Goal: Ask a question: Seek information or help from site administrators or community

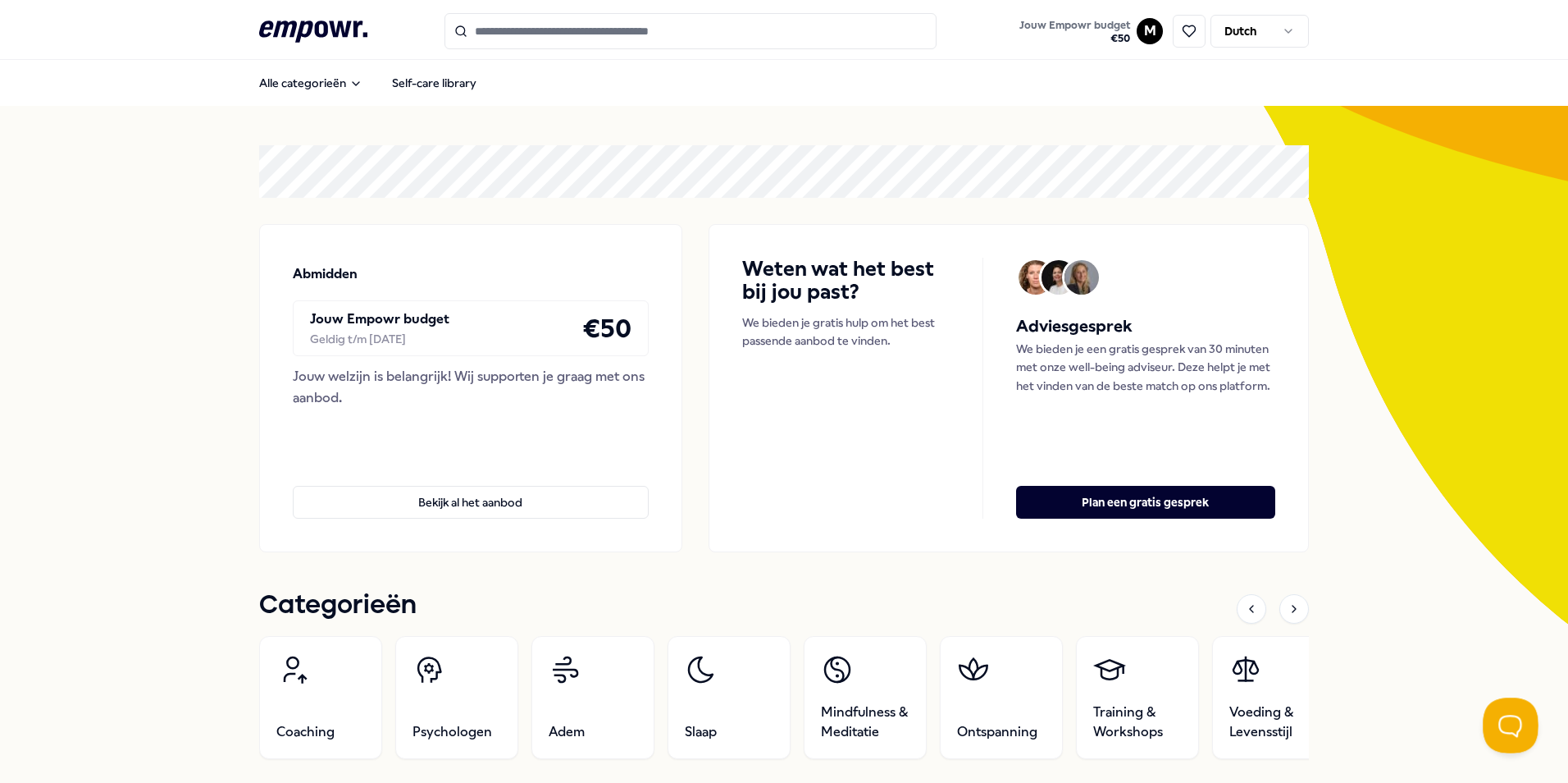
click at [1502, 726] on button "Open Beacon popover" at bounding box center [1508, 722] width 50 height 50
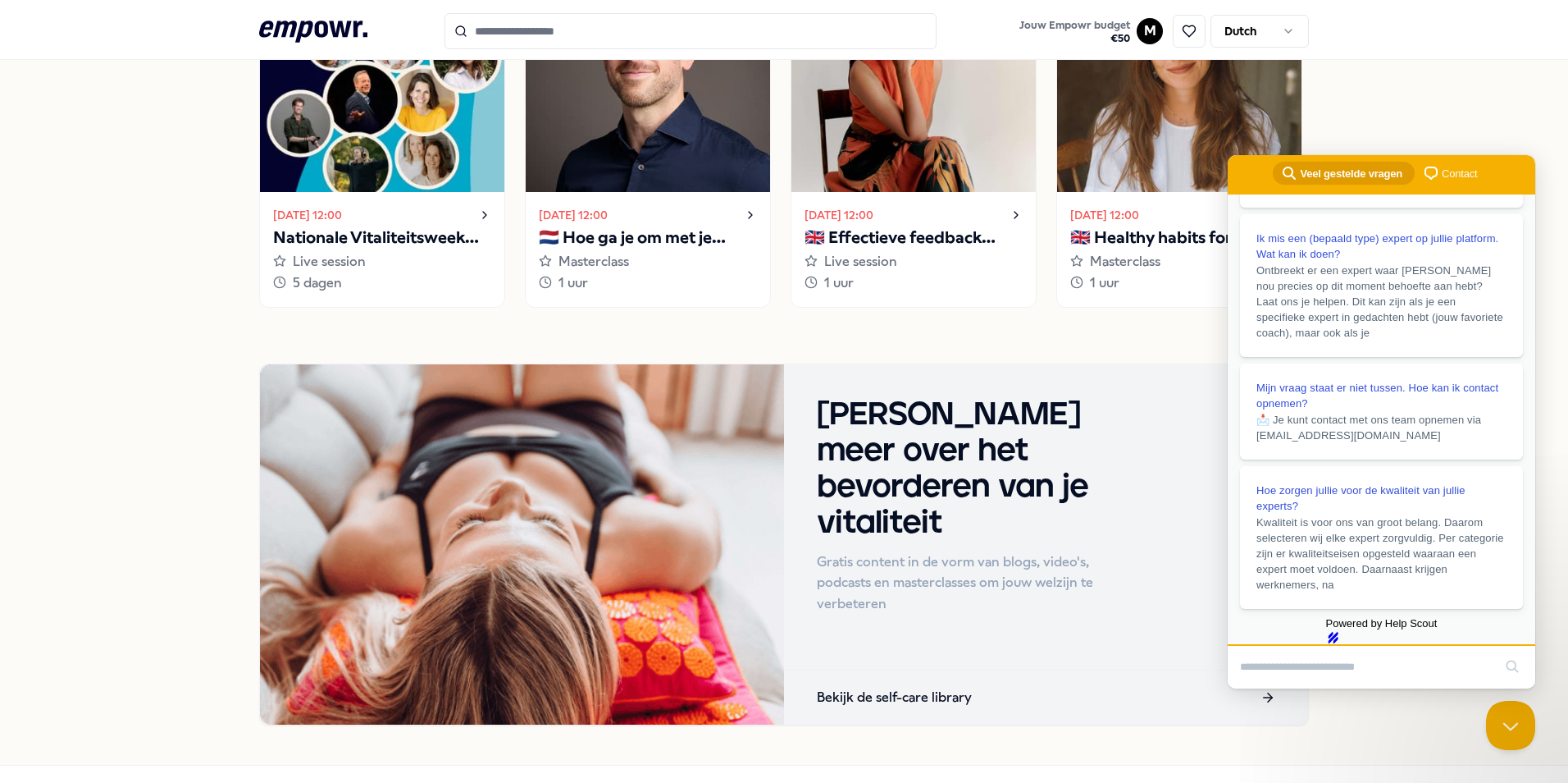
scroll to position [1375, 0]
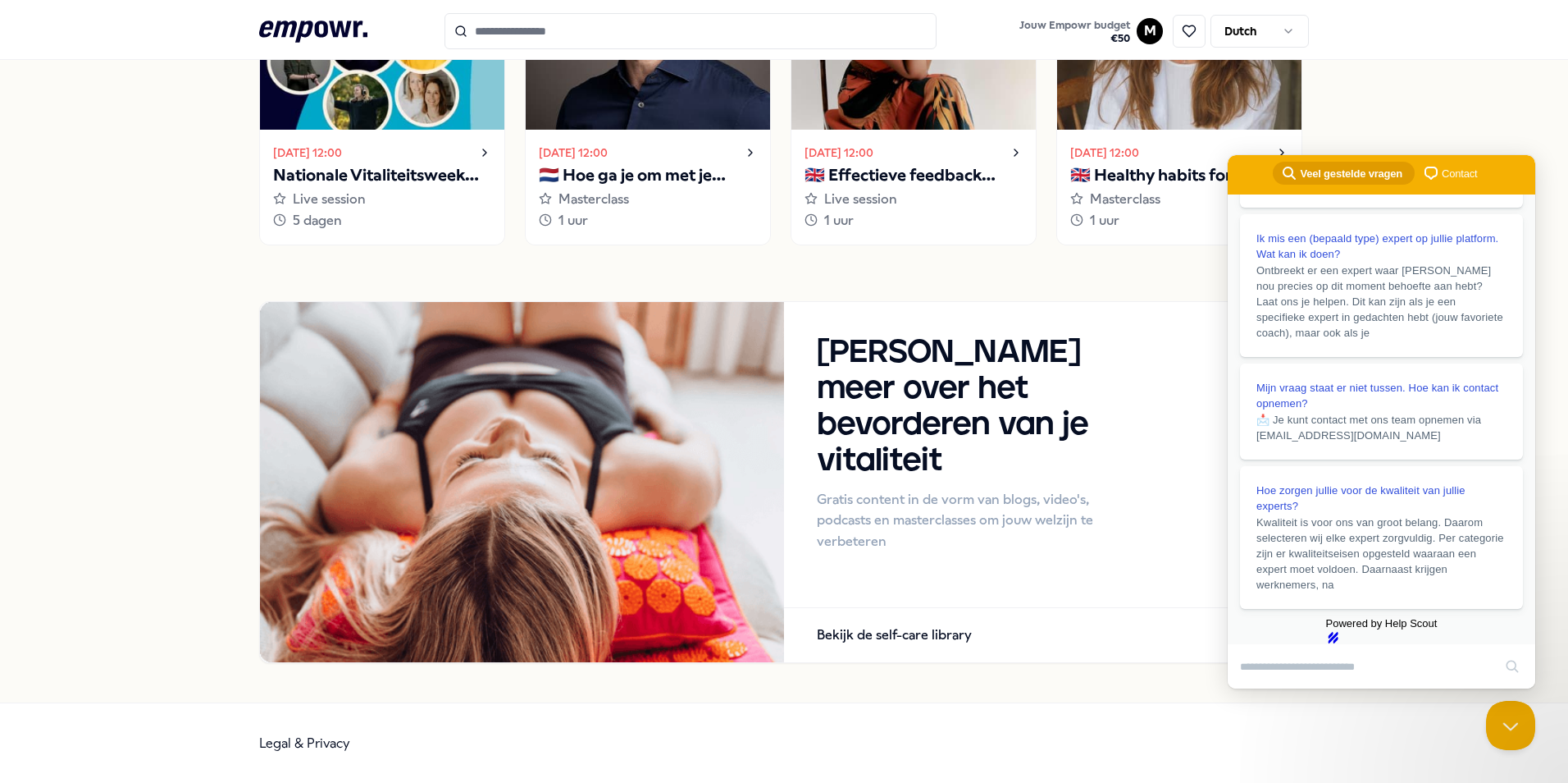
click at [1441, 177] on span "Contact" at bounding box center [1459, 174] width 35 height 17
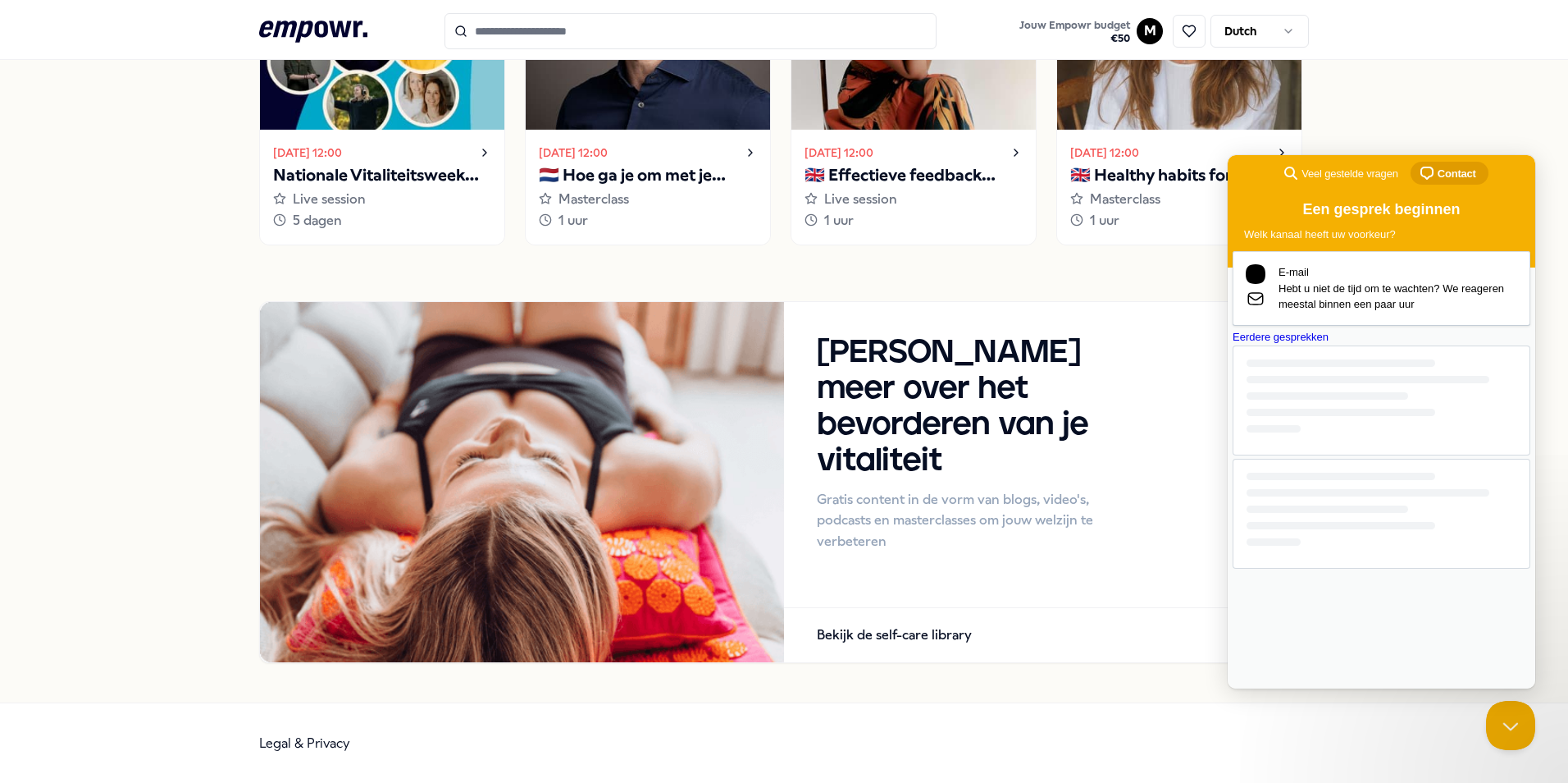
click at [1388, 261] on div "Een gesprek beginnen Welk kanaal heeft uw voorkeur?" at bounding box center [1381, 235] width 307 height 80
click at [1389, 290] on span "Hebt u niet de tijd om te wachten? We reageren meestal binnen een paar uur" at bounding box center [1398, 297] width 239 height 32
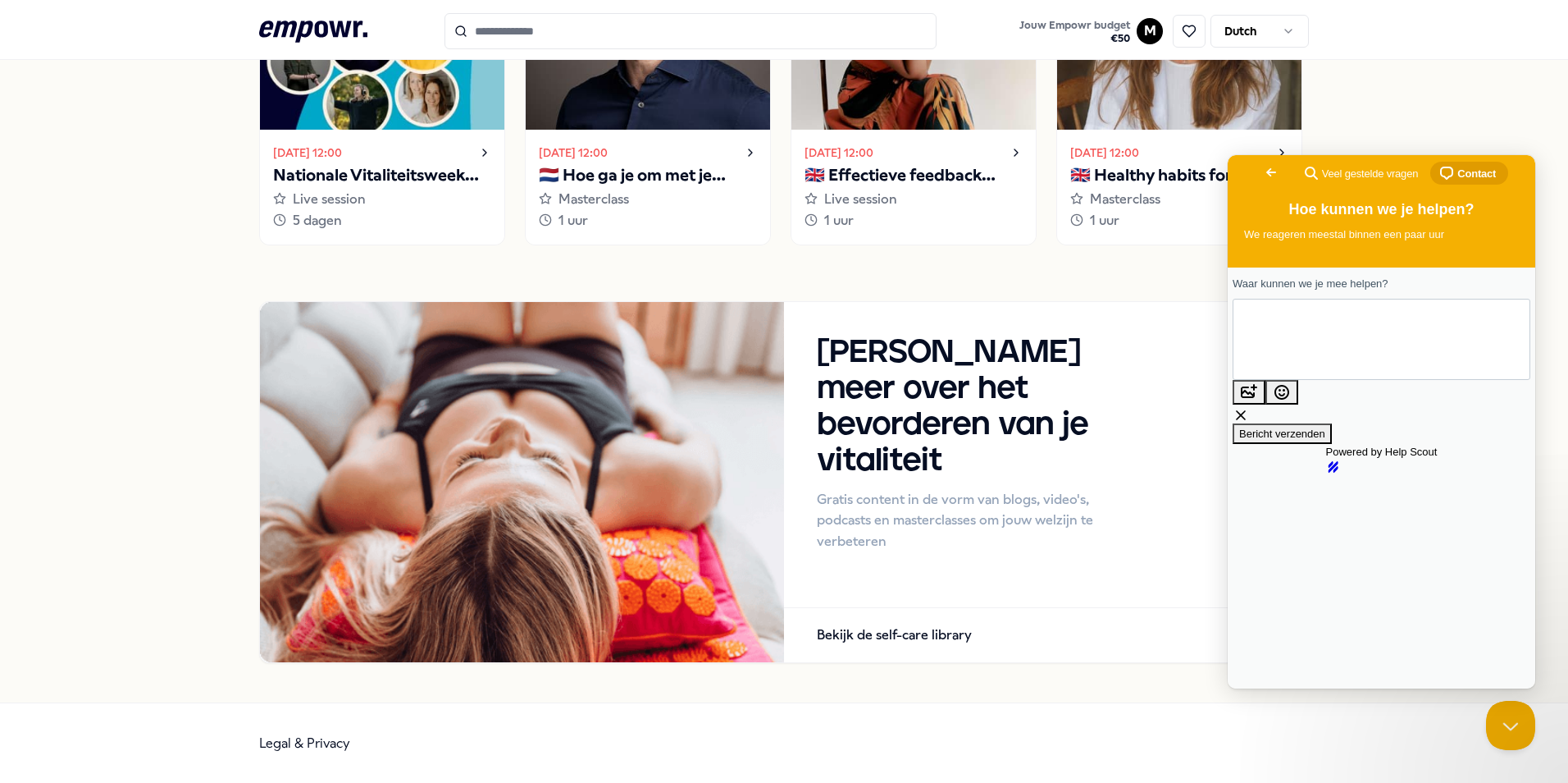
click at [1353, 717] on footer "Legal & Privacy" at bounding box center [784, 743] width 1568 height 81
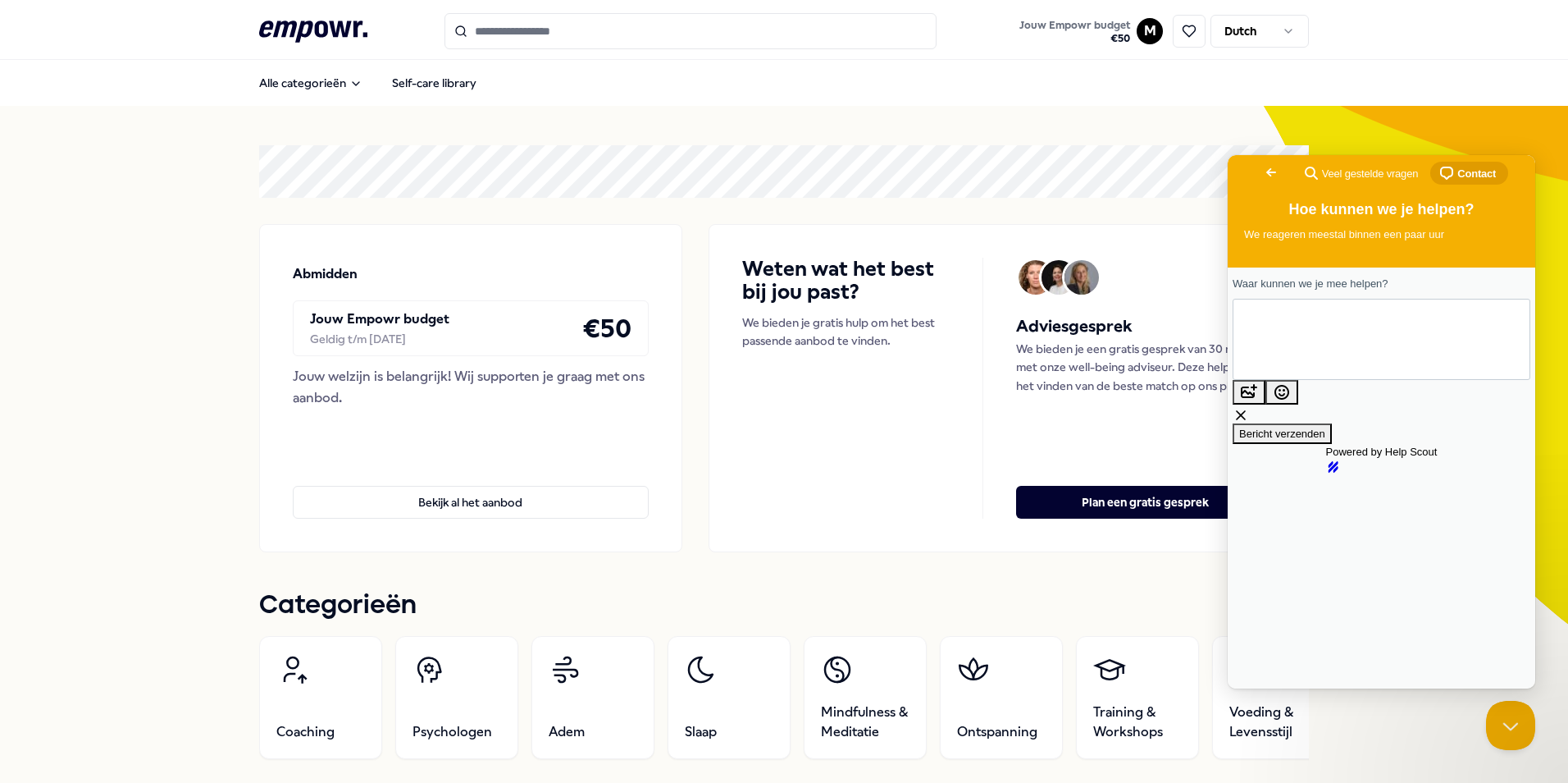
click at [1466, 173] on span "Contact" at bounding box center [1477, 174] width 39 height 17
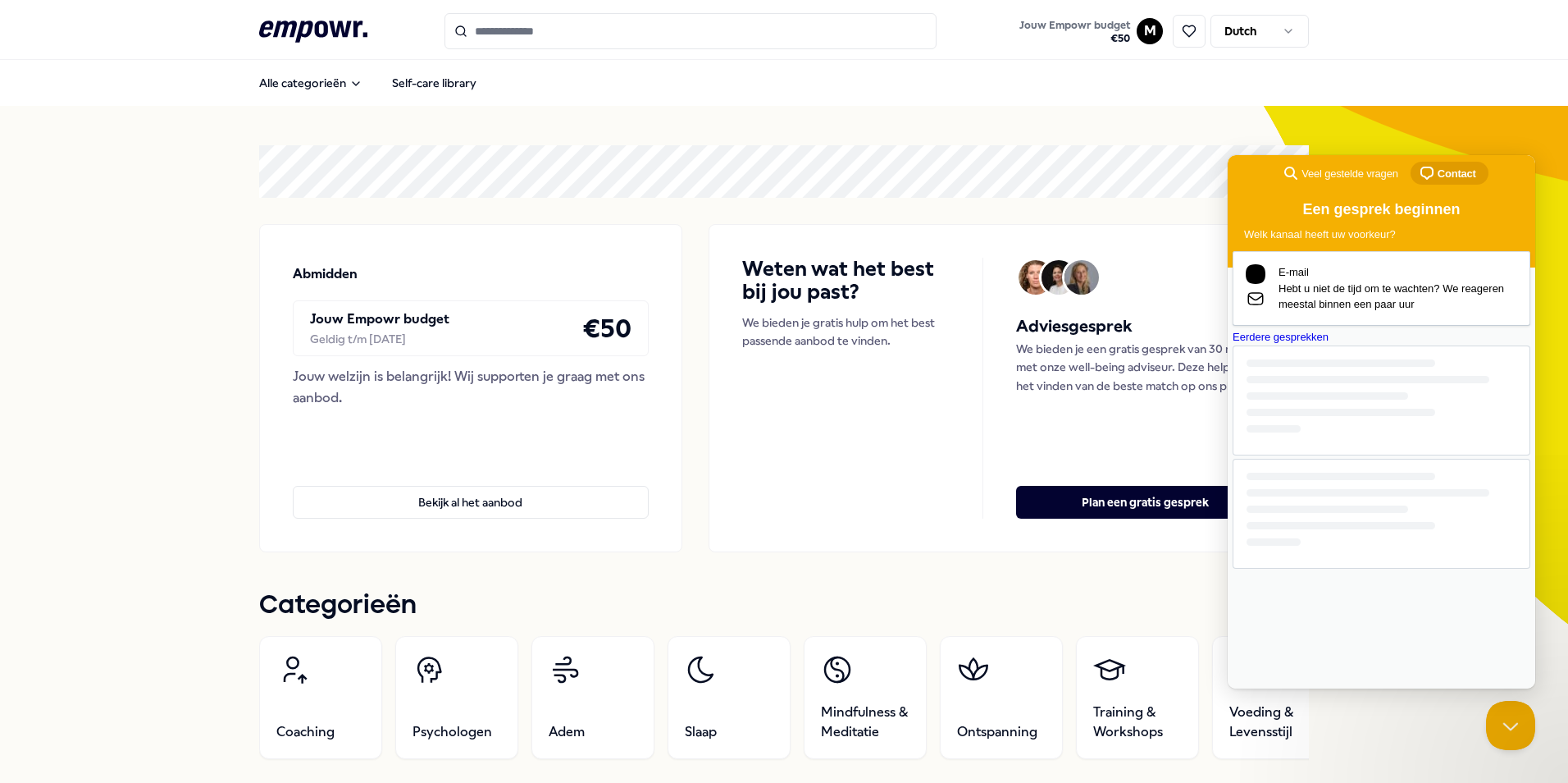
click at [1466, 173] on span "Contact" at bounding box center [1457, 174] width 39 height 17
click at [1345, 168] on span "Veel gestelde vragen" at bounding box center [1349, 174] width 96 height 17
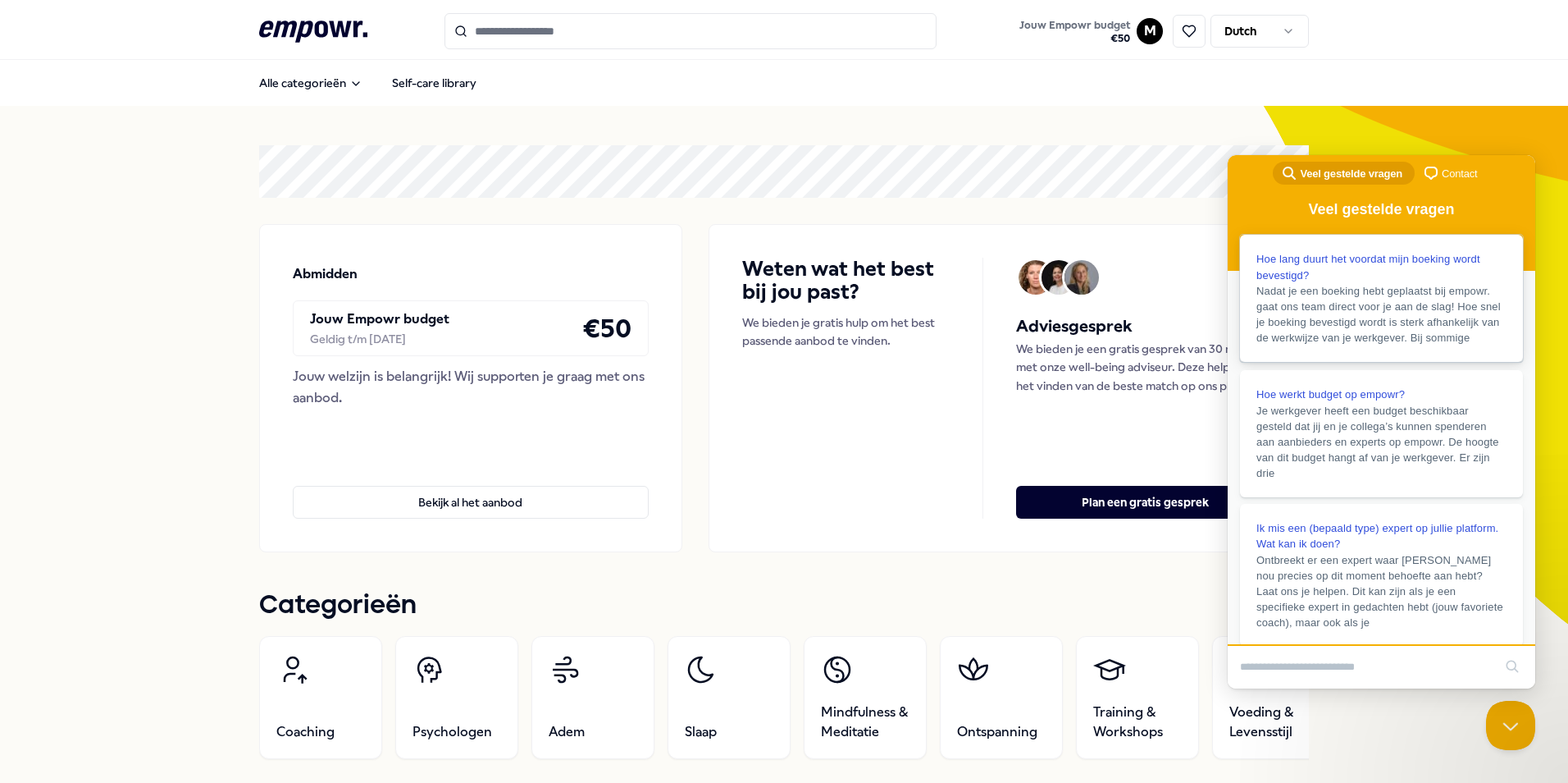
click at [1393, 264] on span "Hoe lang duurt het voordat mijn boeking wordt bevestigd?" at bounding box center [1368, 267] width 224 height 28
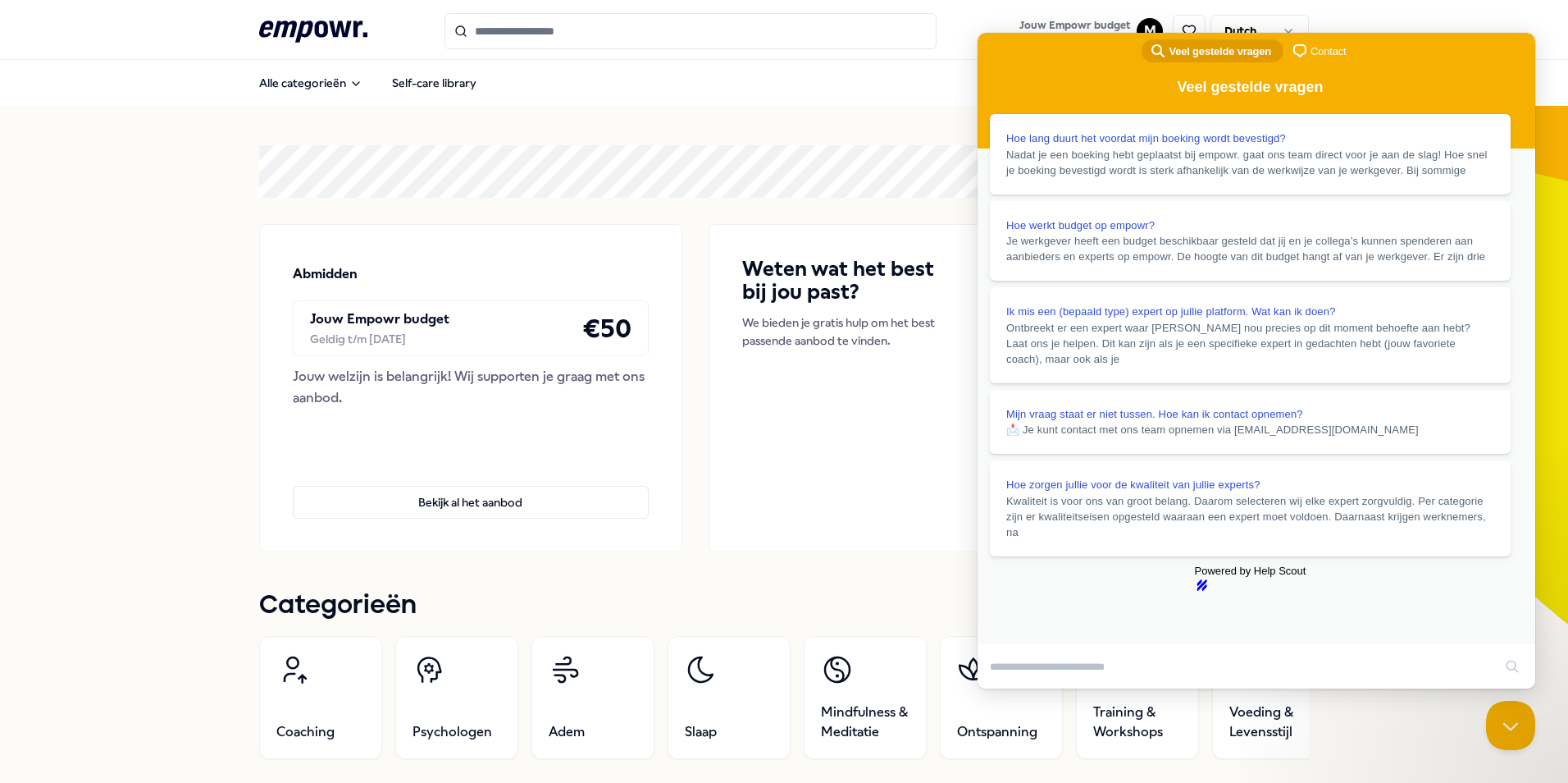
click at [1008, 689] on button "Close" at bounding box center [993, 700] width 29 height 21
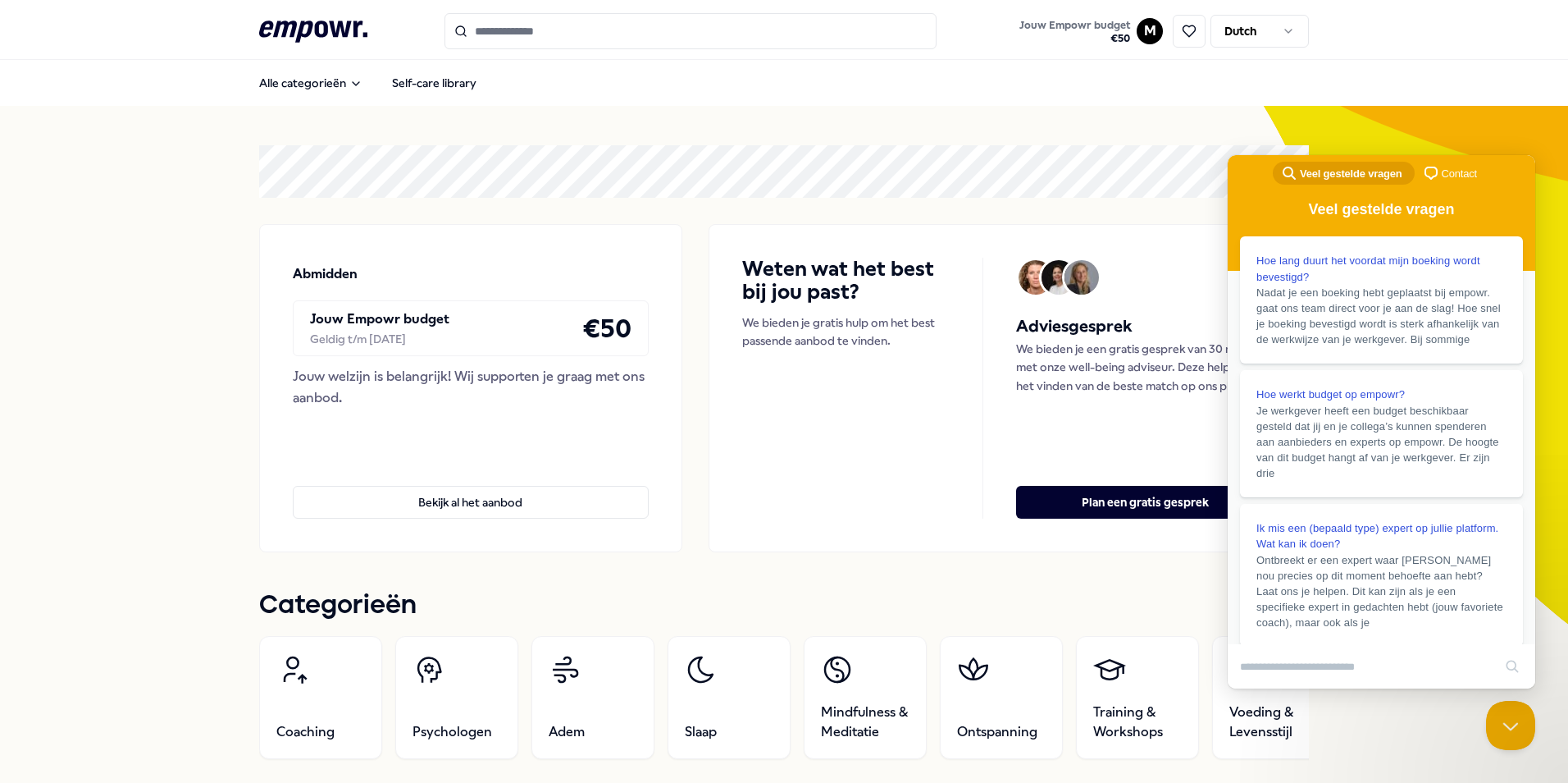
click at [1444, 166] on span "Contact" at bounding box center [1459, 174] width 35 height 17
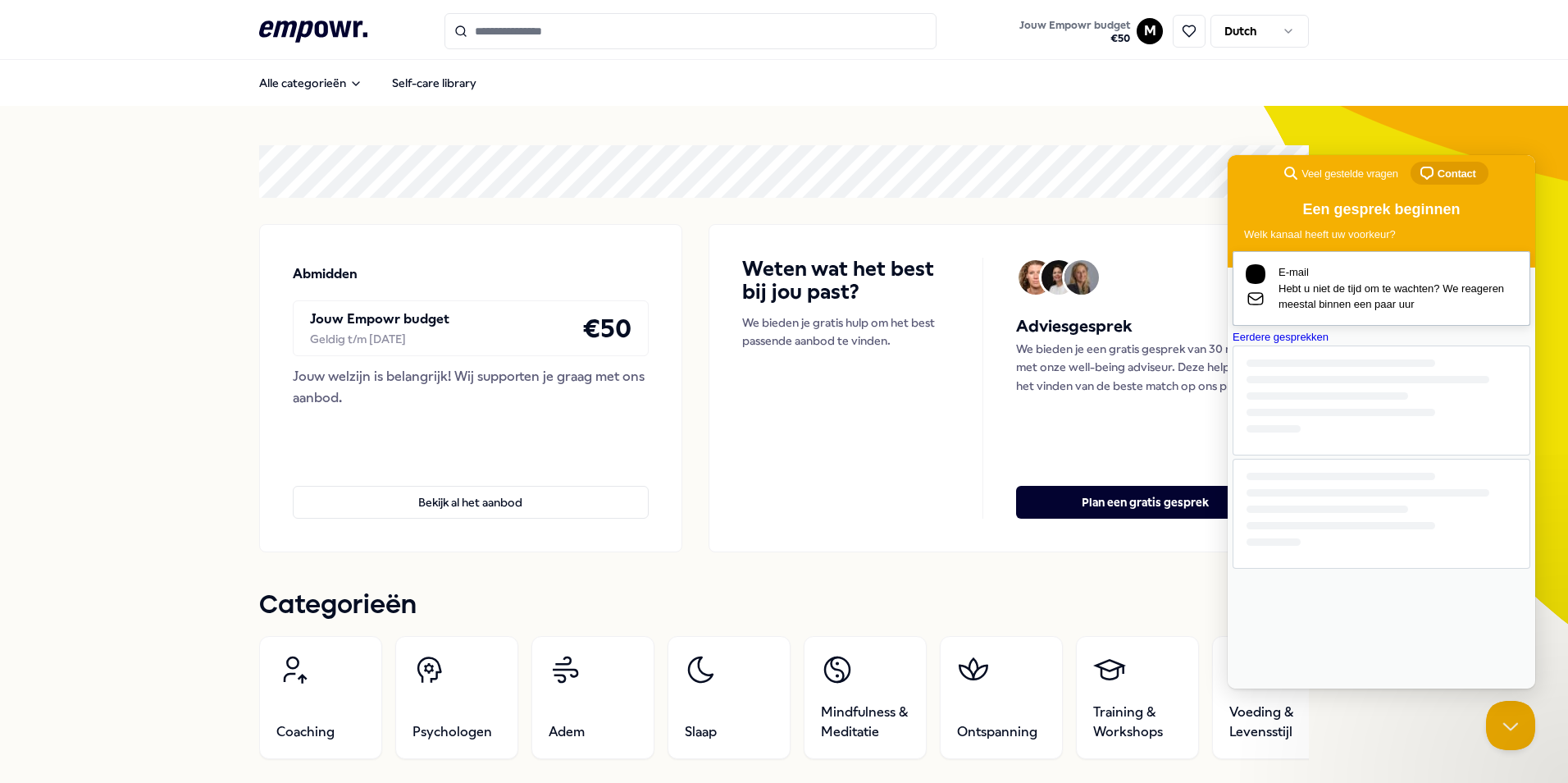
click at [1394, 289] on span "Hebt u niet de tijd om te wachten? We reageren meestal binnen een paar uur" at bounding box center [1398, 297] width 239 height 32
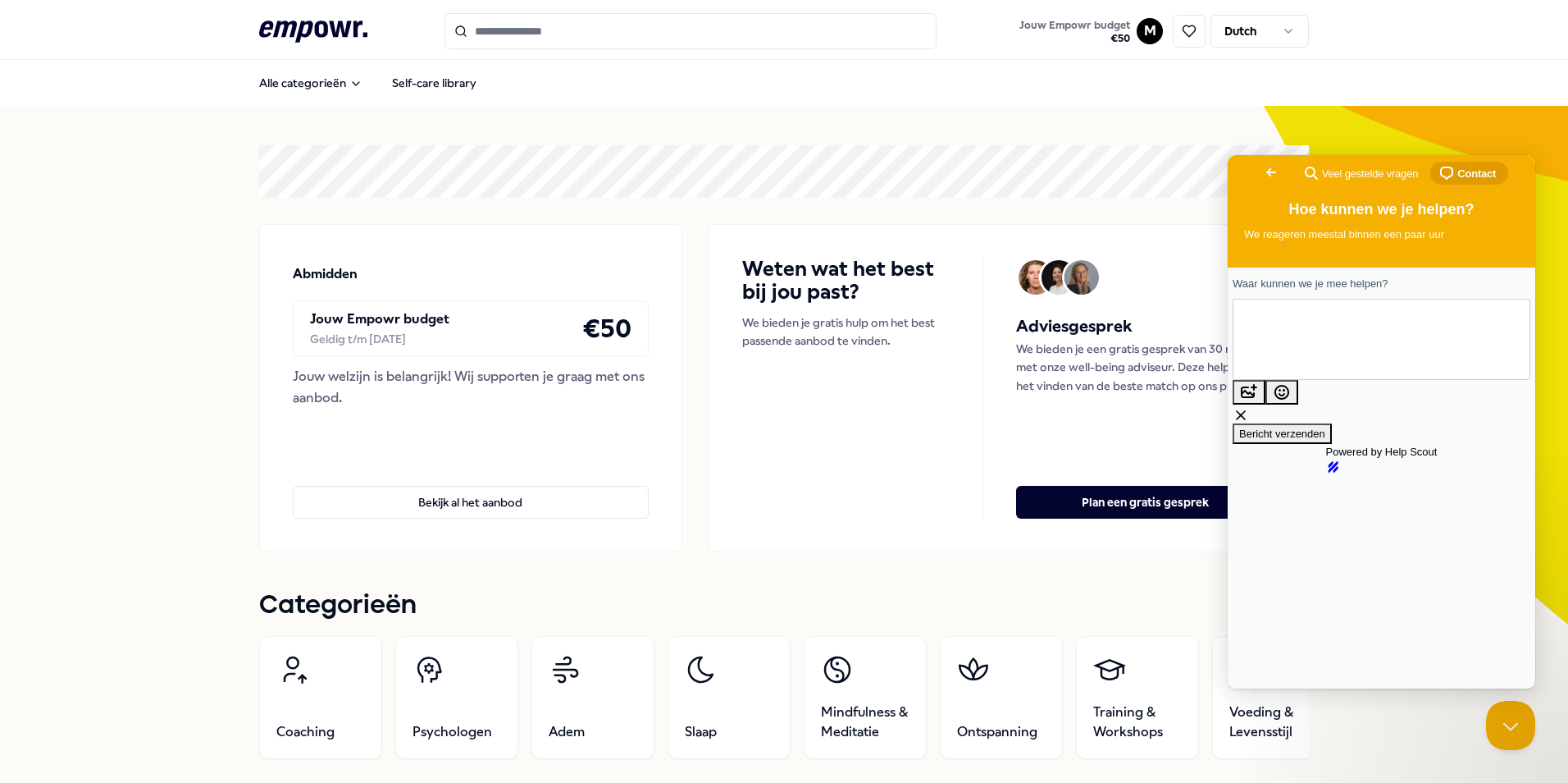
click at [1352, 356] on textarea "Waar kunnen we je mee helpen?" at bounding box center [1308, 338] width 124 height 77
click at [1298, 395] on button "emoji" at bounding box center [1281, 392] width 33 height 25
click at [1268, 340] on textarea "Waar kunnen we je mee helpen?" at bounding box center [1308, 338] width 124 height 77
paste textarea "**********"
type textarea "**********"
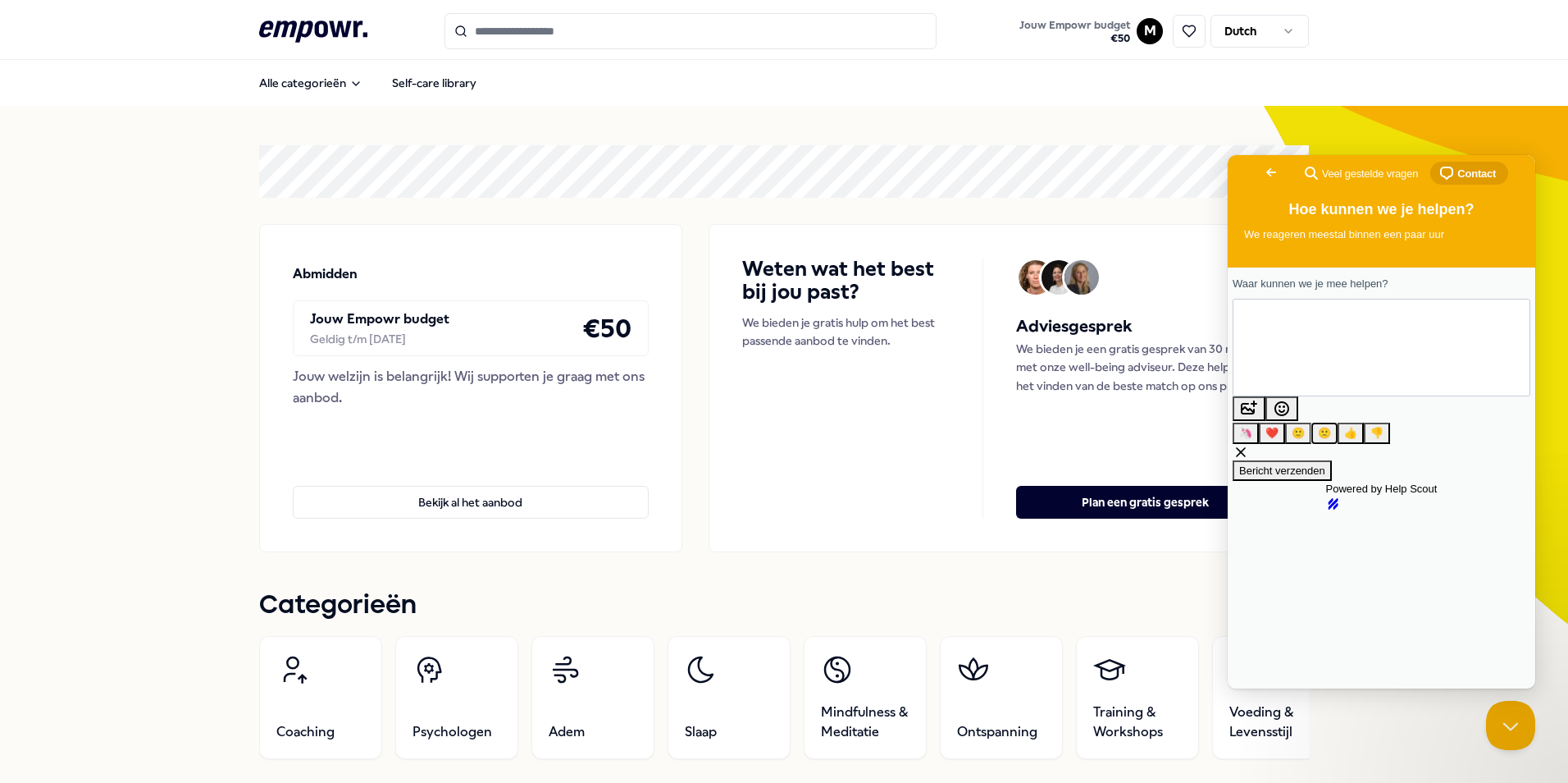
click at [1331, 427] on span "🙁" at bounding box center [1324, 433] width 13 height 12
click at [1325, 443] on span "Bericht verzenden" at bounding box center [1282, 449] width 86 height 12
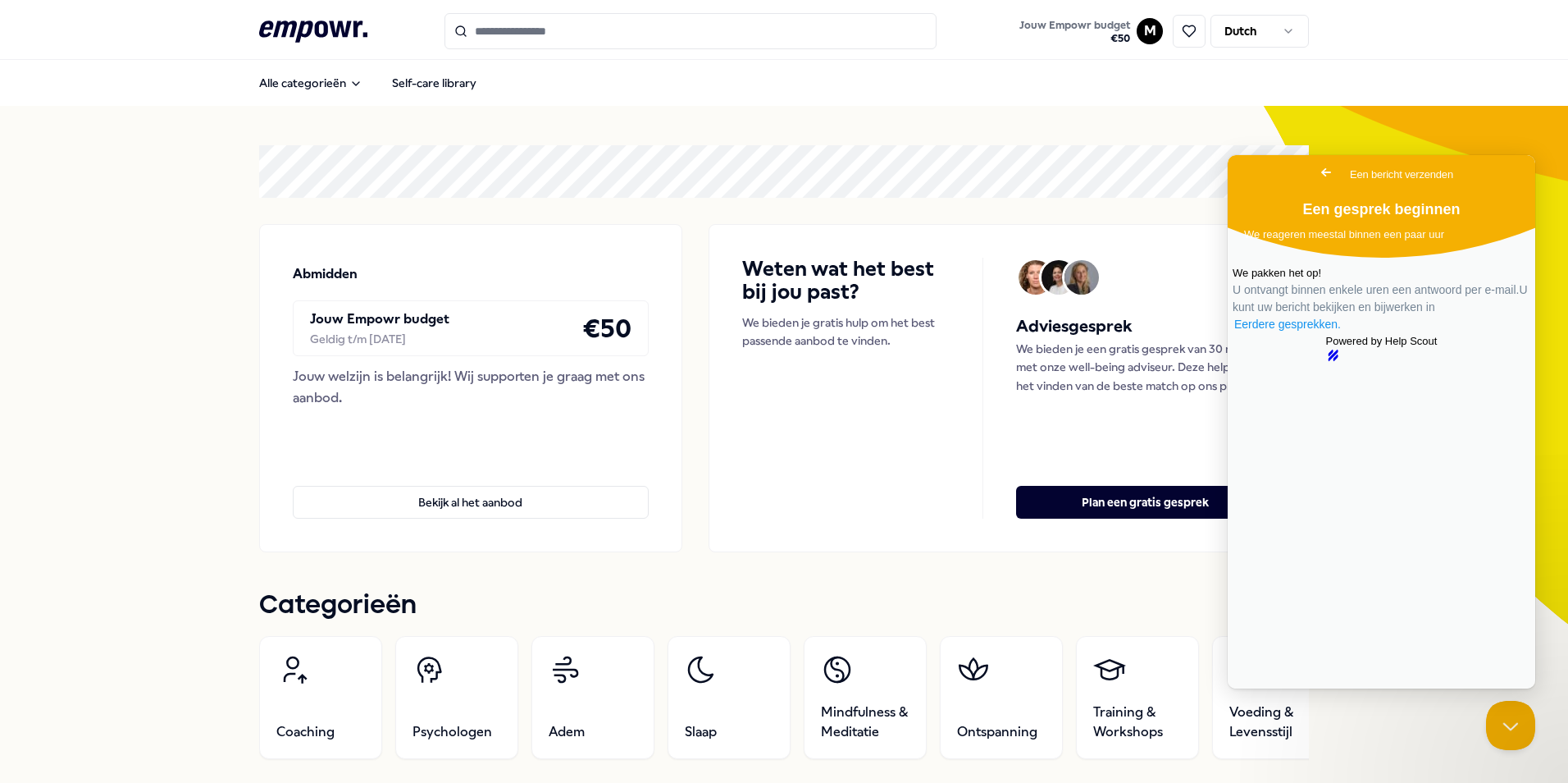
click at [1342, 333] on link "Eerdere gesprekken ." at bounding box center [1287, 324] width 110 height 17
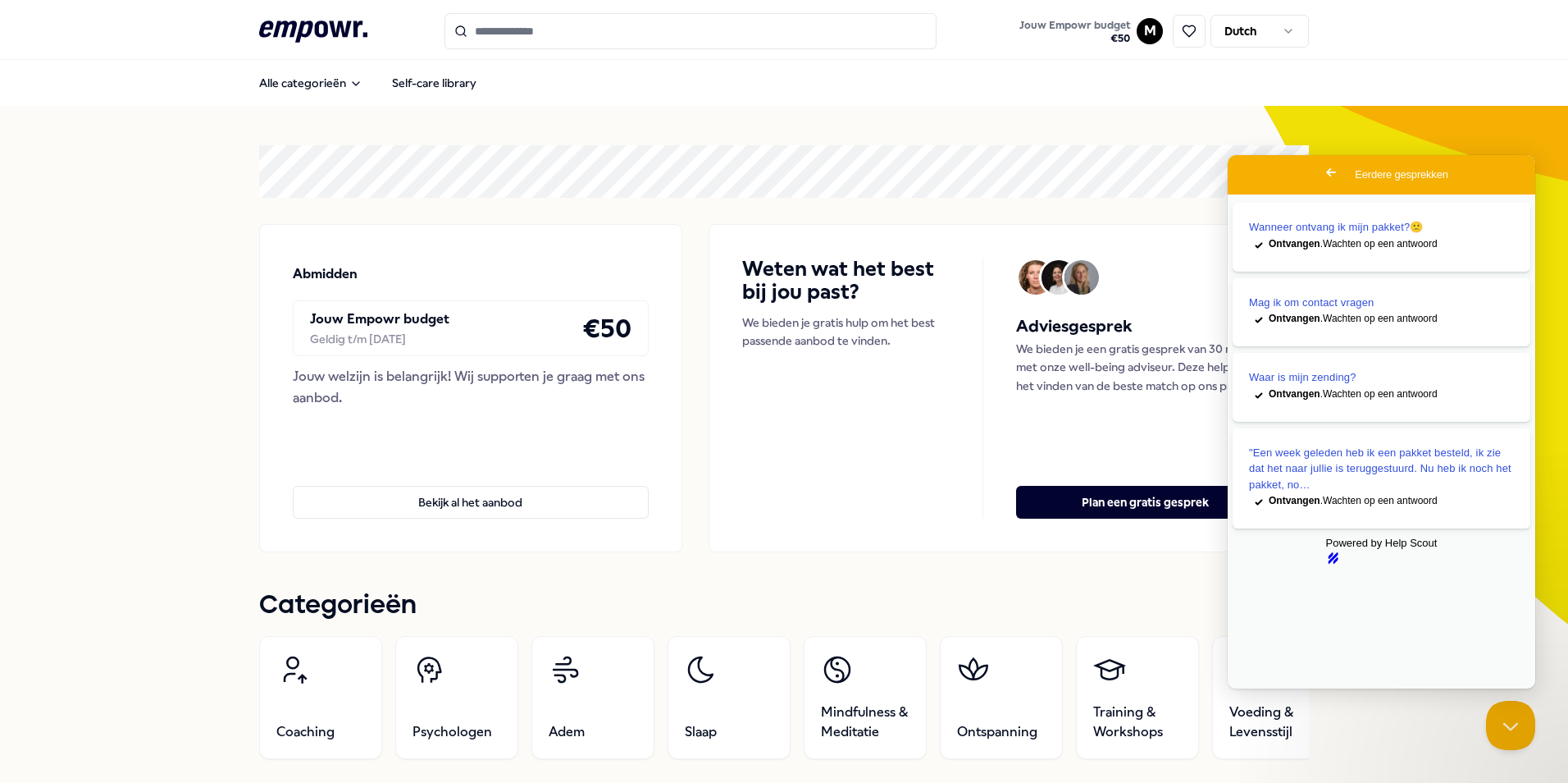
click at [1061, 27] on span "Jouw Empowr budget" at bounding box center [1074, 25] width 111 height 13
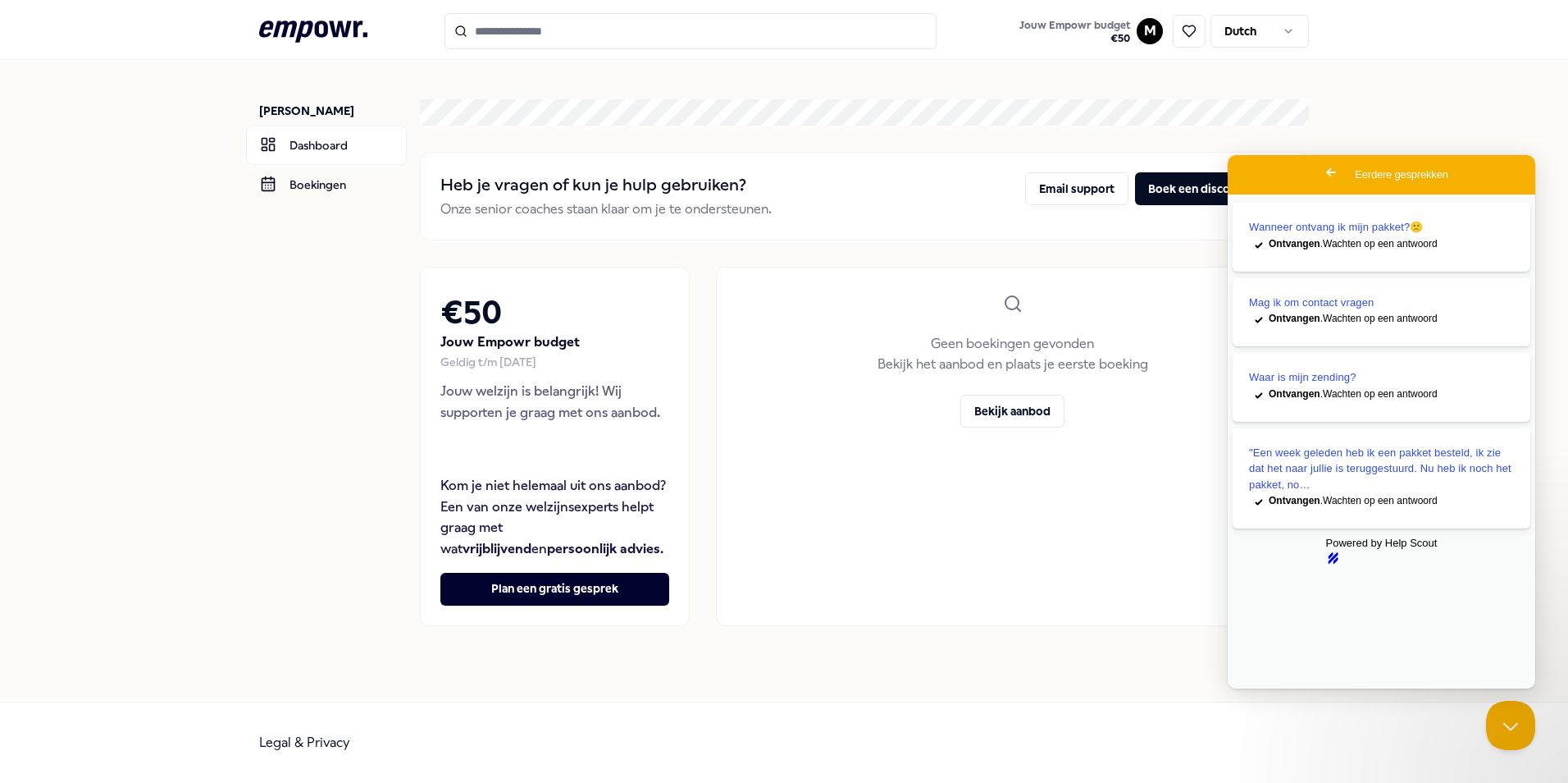
click at [968, 151] on div "Heb je vragen of kun je hulp gebruiken? Onze senior coaches staan klaar om je t…" at bounding box center [864, 362] width 889 height 527
click at [978, 415] on button "Bekijk aanbod" at bounding box center [1013, 411] width 104 height 33
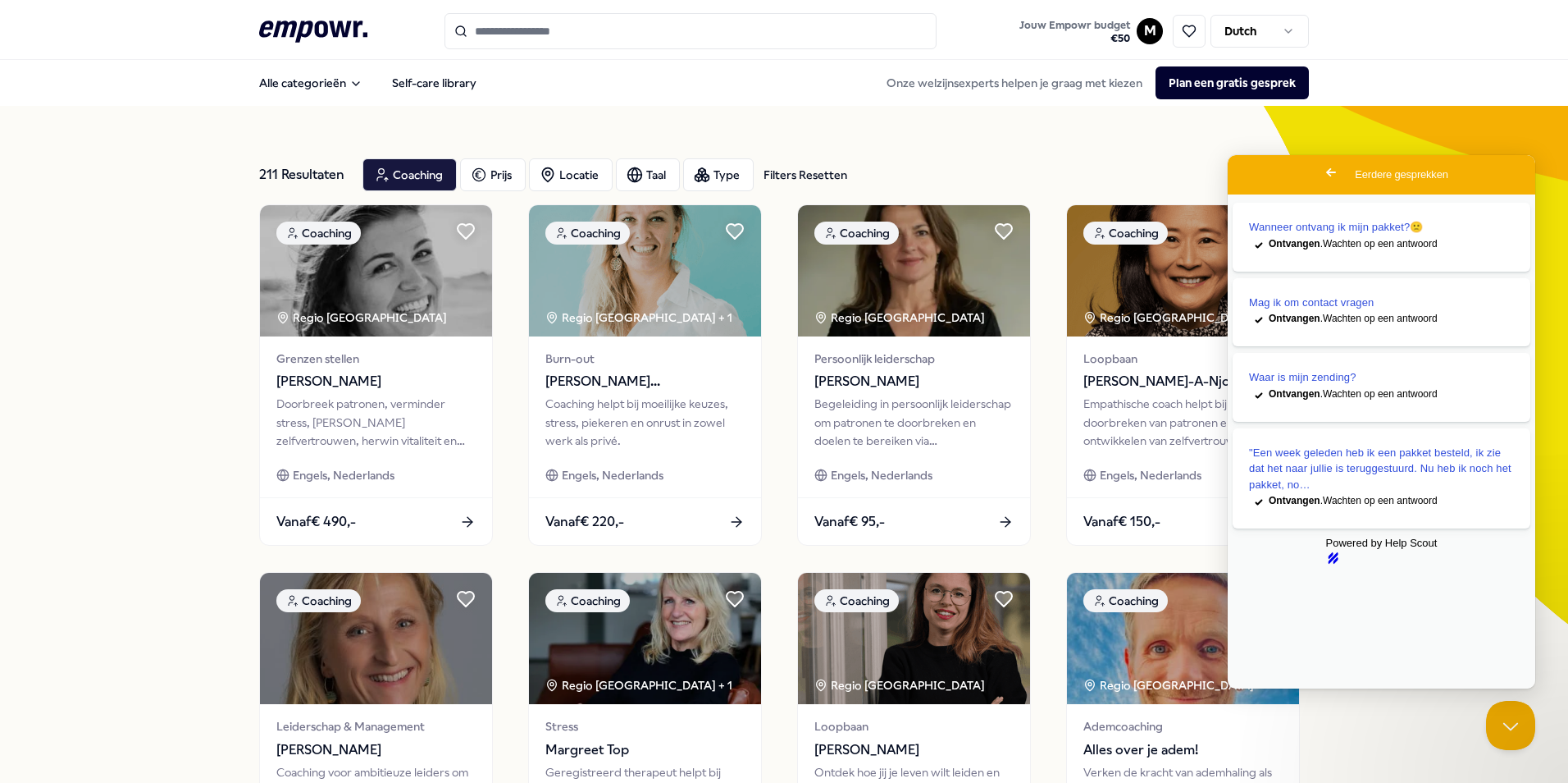
click at [1148, 27] on html ".empowr-logo_svg__cls-1{fill:#03032f} Jouw Empowr budget € 50 M Dutch Alle cate…" at bounding box center [784, 392] width 1568 height 783
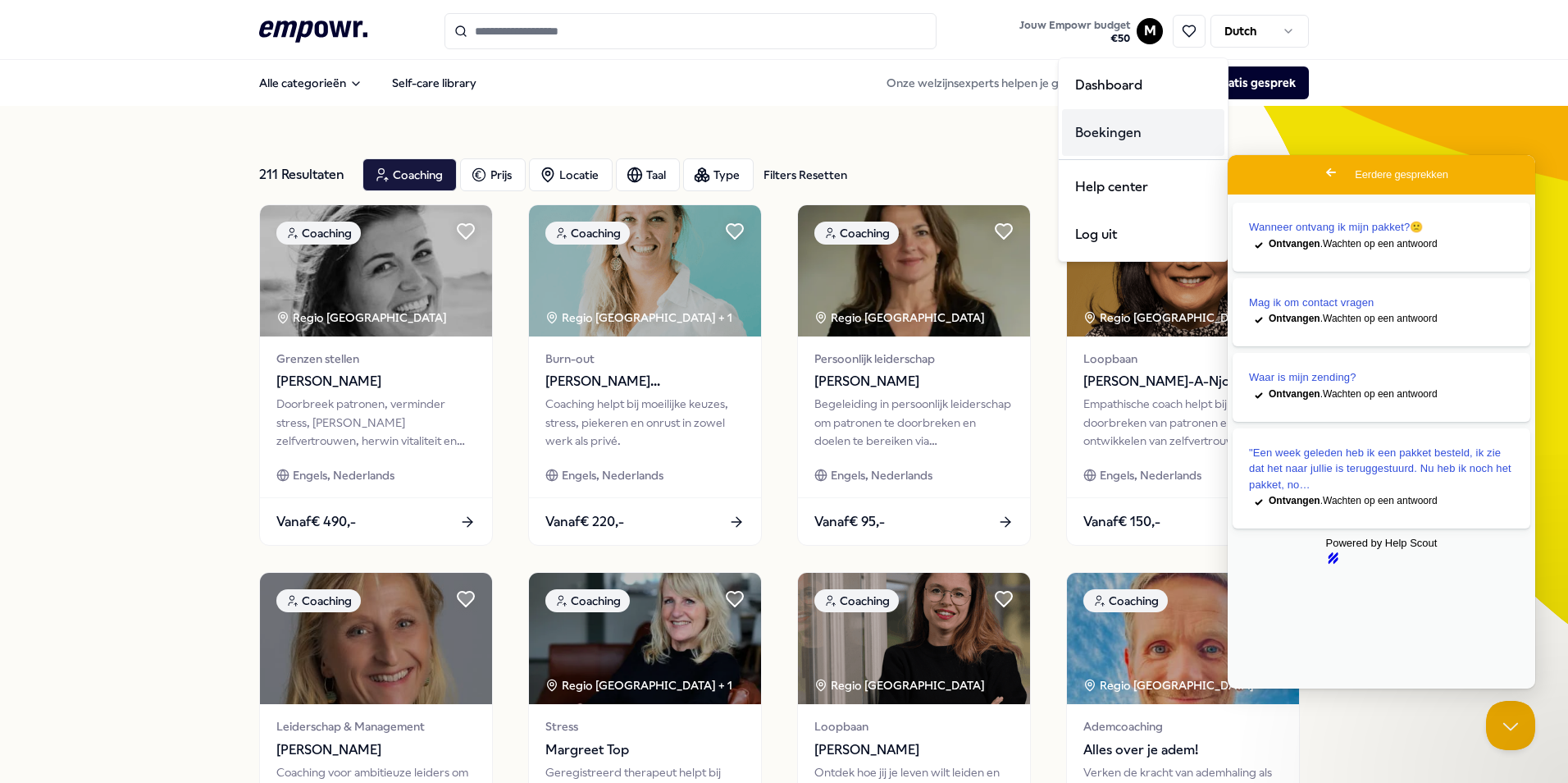
click at [1132, 124] on div "Boekingen" at bounding box center [1143, 133] width 162 height 48
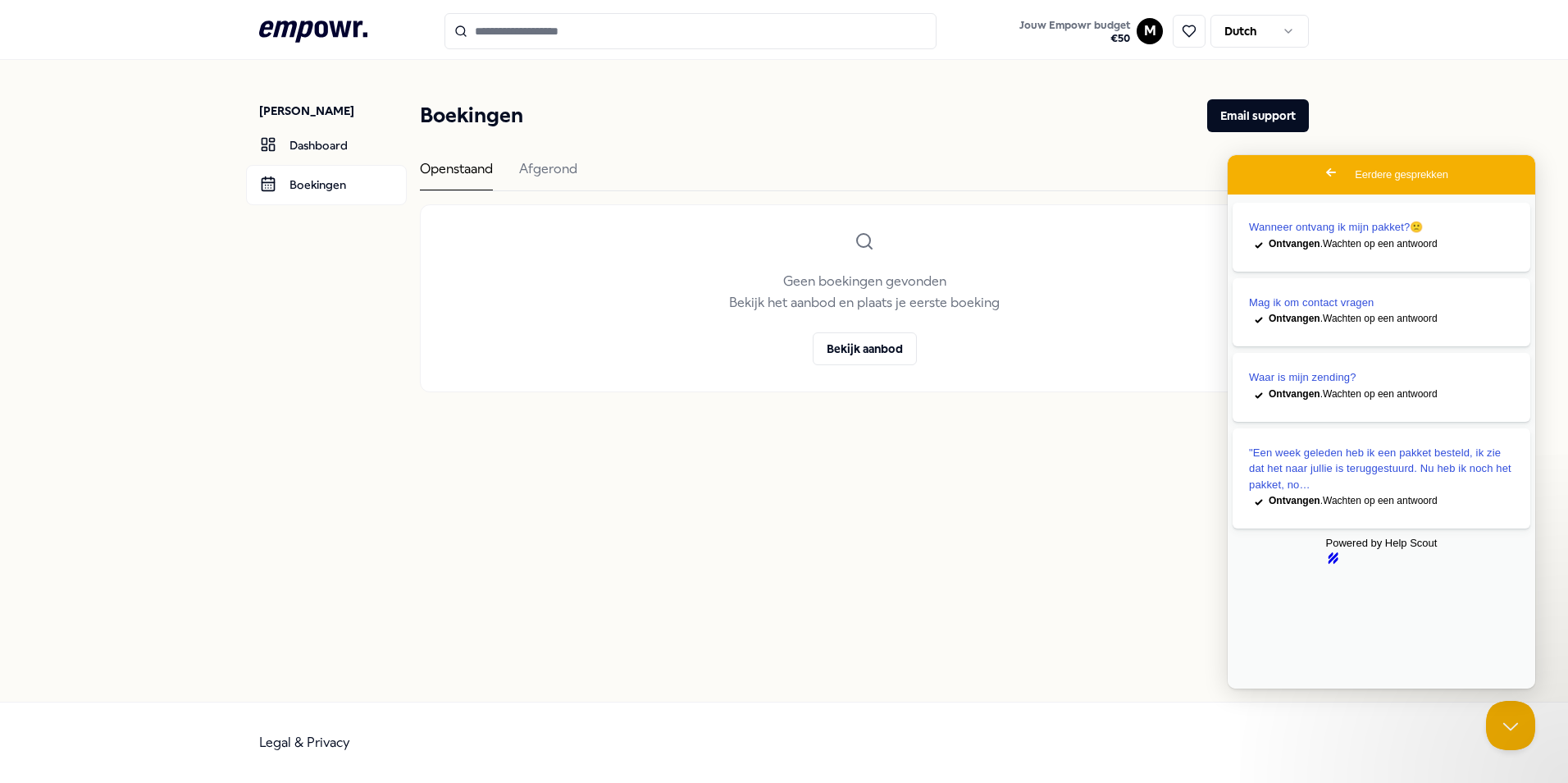
click at [581, 161] on div "Openstaand Afgerond" at bounding box center [864, 174] width 889 height 33
drag, startPoint x: 576, startPoint y: 176, endPoint x: 571, endPoint y: 191, distance: 15.8
click at [571, 191] on div "Openstaand Afgerond" at bounding box center [864, 174] width 889 height 33
drag, startPoint x: 571, startPoint y: 191, endPoint x: 567, endPoint y: 181, distance: 10.8
click at [567, 181] on div "Afgerond" at bounding box center [548, 174] width 58 height 32
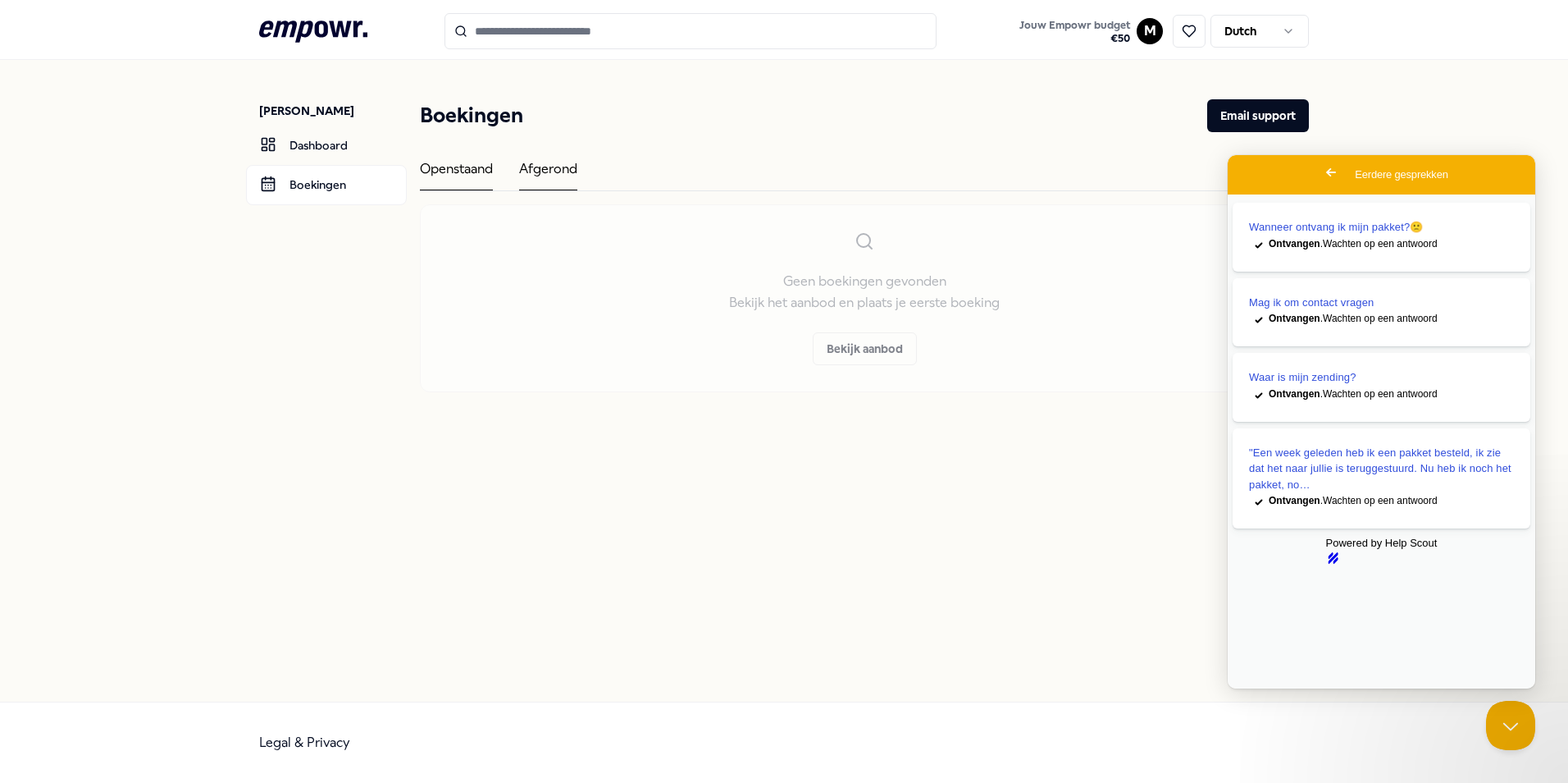
click at [560, 176] on div "Afgerond" at bounding box center [548, 174] width 58 height 32
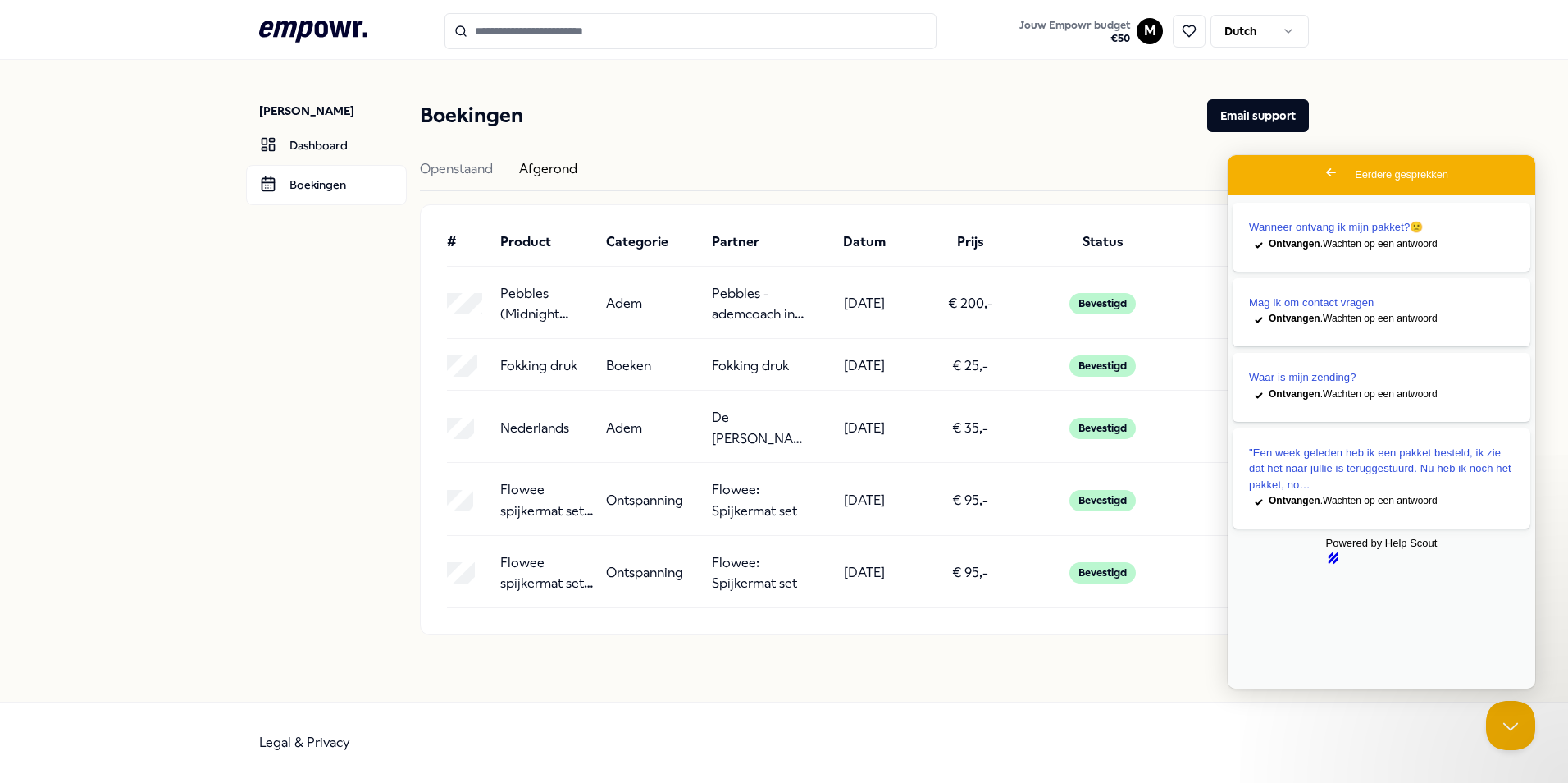
click at [1093, 301] on div "Bevestigd" at bounding box center [1102, 304] width 66 height 21
click at [1179, 67] on main "Boekingen Email support Openstaand Afgerond # Product Categorie Partner Datum P…" at bounding box center [864, 368] width 889 height 615
click at [1233, 115] on button "Email support" at bounding box center [1257, 115] width 102 height 33
click at [1462, 97] on div "[PERSON_NAME] Dashboard Boekingen Boekingen Email support Openstaand Afgerond #…" at bounding box center [784, 381] width 1568 height 641
click at [300, 507] on nav "[PERSON_NAME] Dashboard Boekingen" at bounding box center [333, 368] width 148 height 615
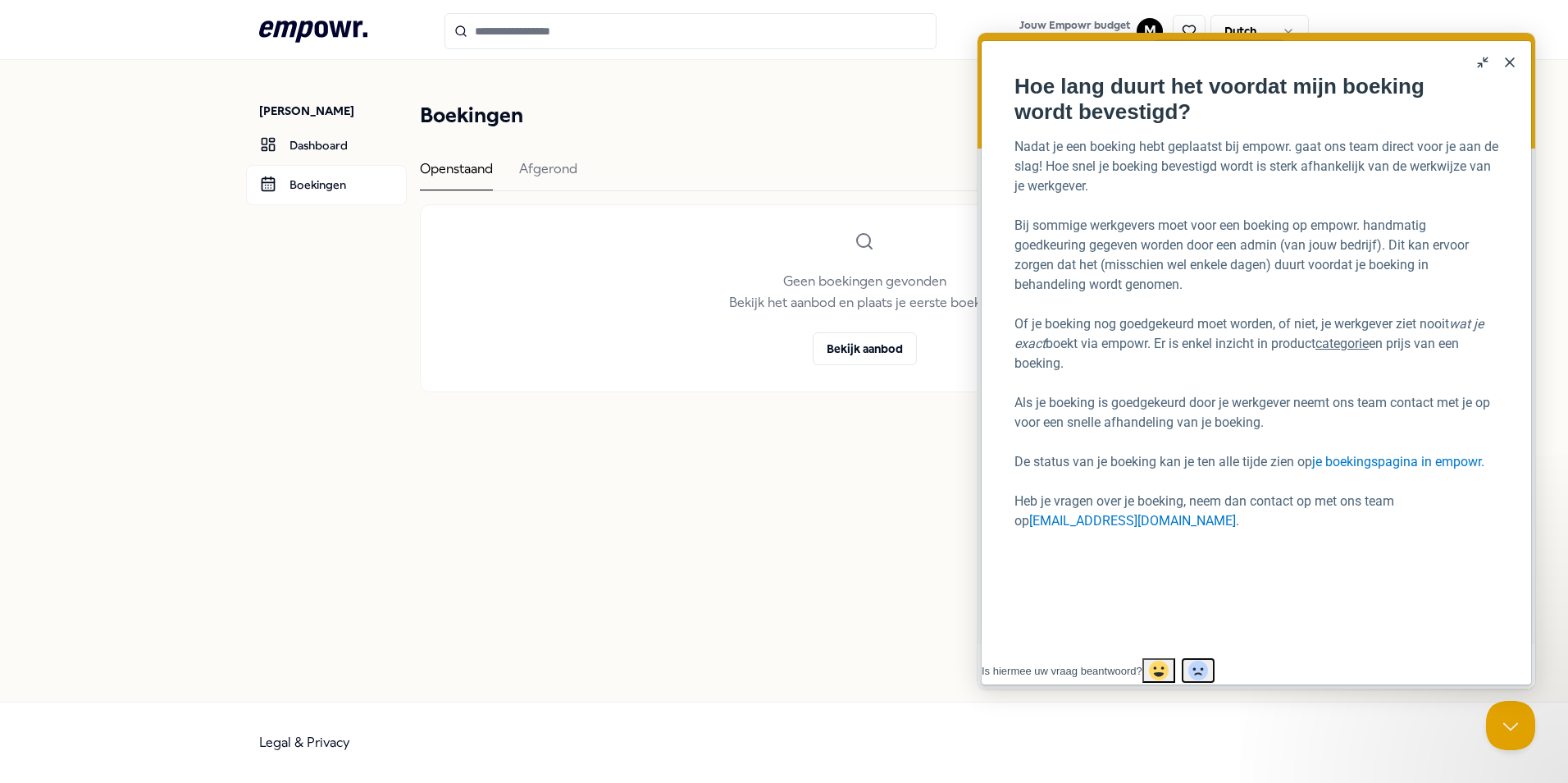
click at [1208, 661] on span "Article feedback" at bounding box center [1198, 671] width 19 height 19
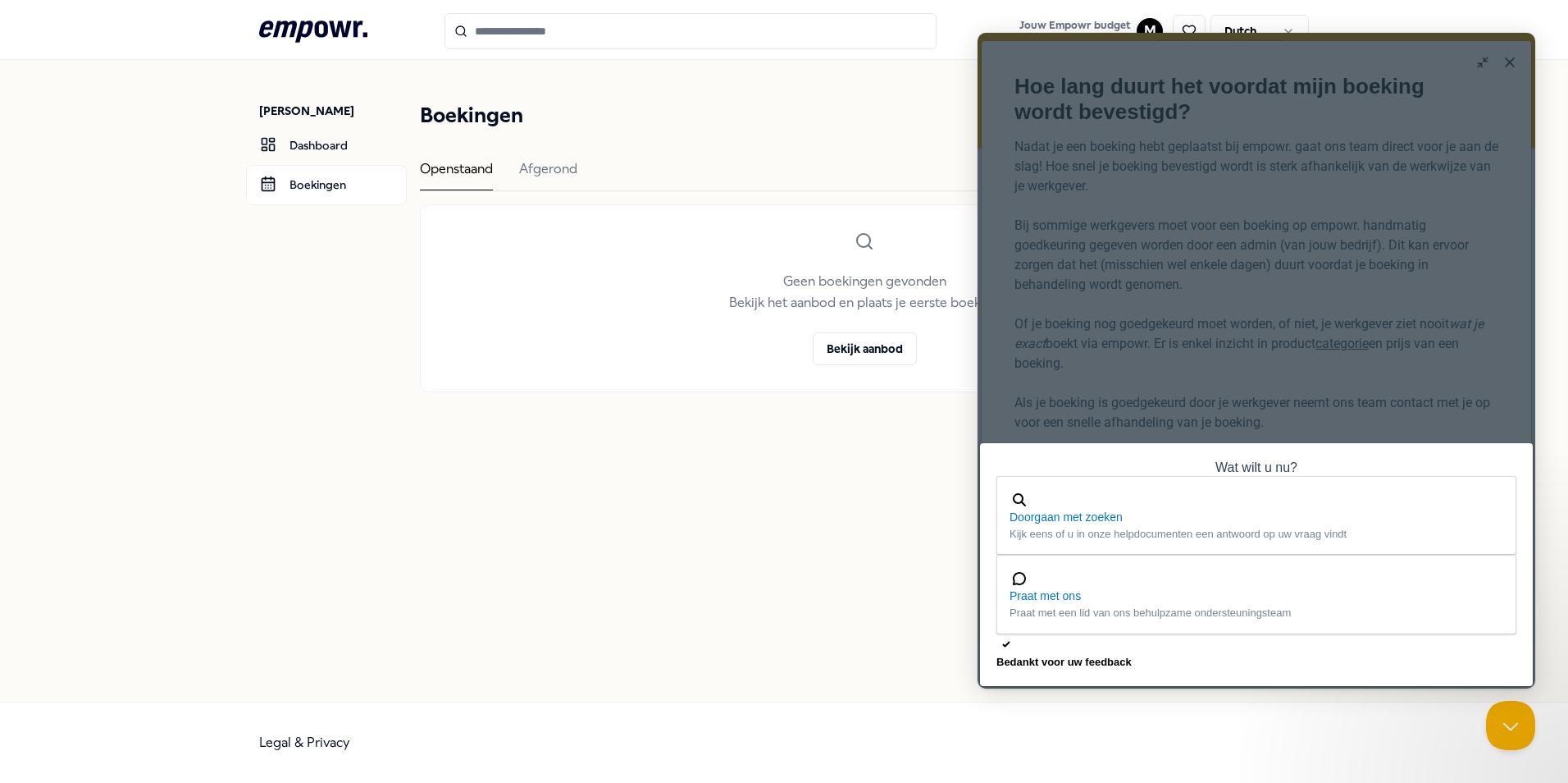
click at [1417, 655] on div "checkmark Bedankt voor uw feedback" at bounding box center [1255, 652] width 520 height 36
click at [1154, 526] on span "Doorgaan met zoeken" at bounding box center [1256, 516] width 494 height 17
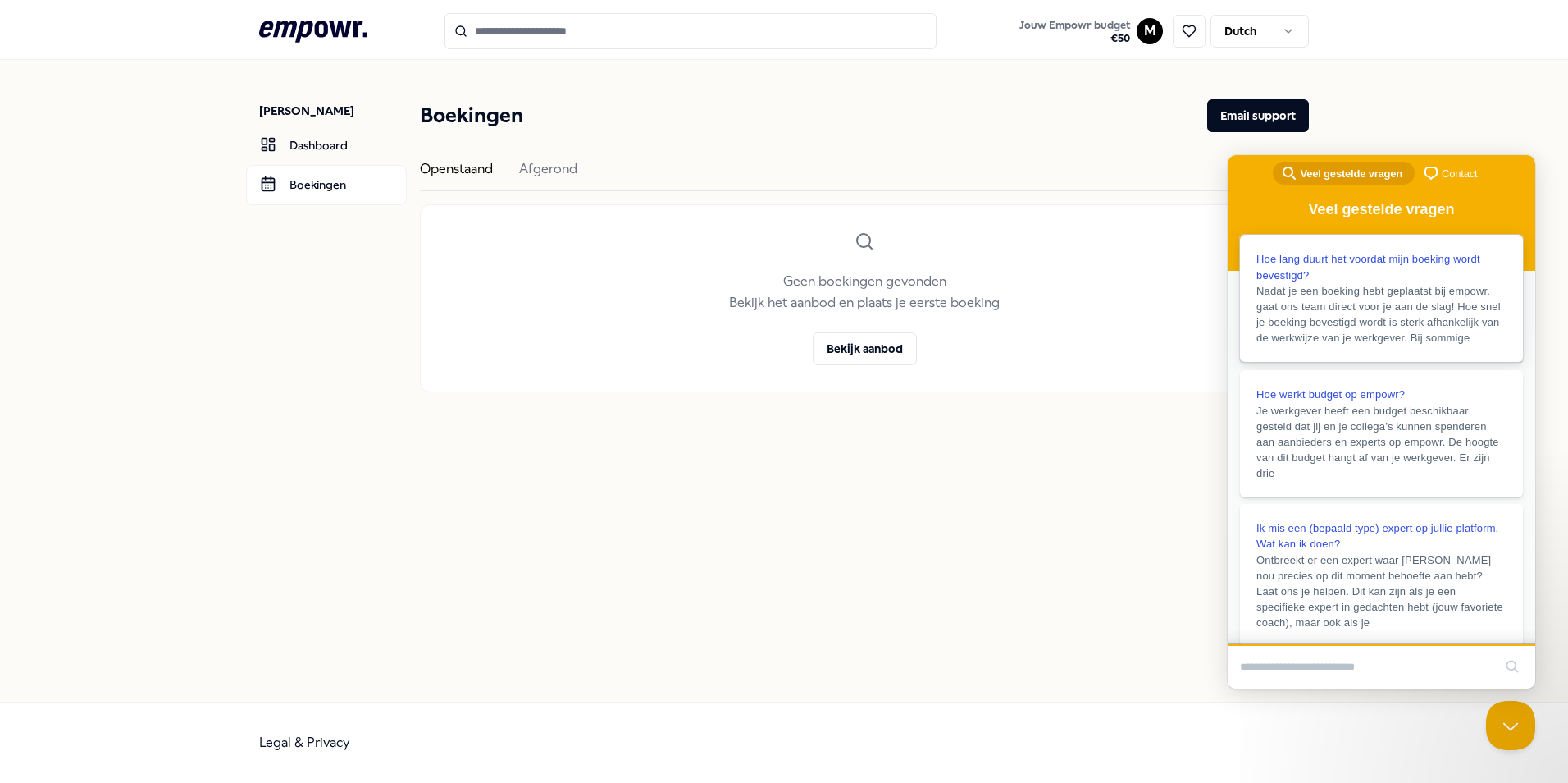
click at [1342, 256] on span "Hoe lang duurt het voordat mijn boeking wordt bevestigd?" at bounding box center [1368, 267] width 224 height 28
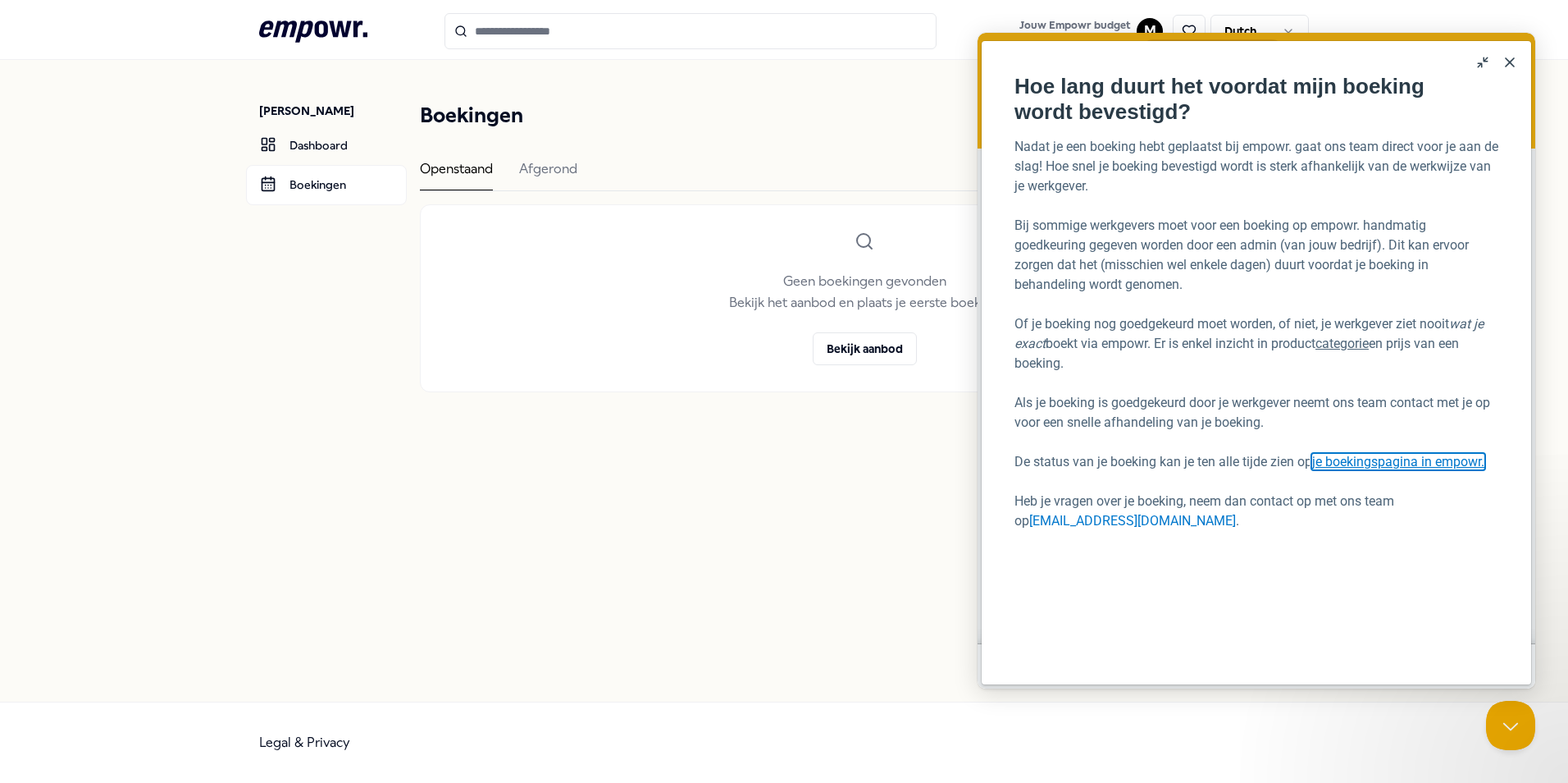
click at [1403, 463] on link "je boekingspagina in empowr." at bounding box center [1398, 461] width 173 height 16
click at [1518, 67] on button "Close" at bounding box center [1510, 63] width 27 height 27
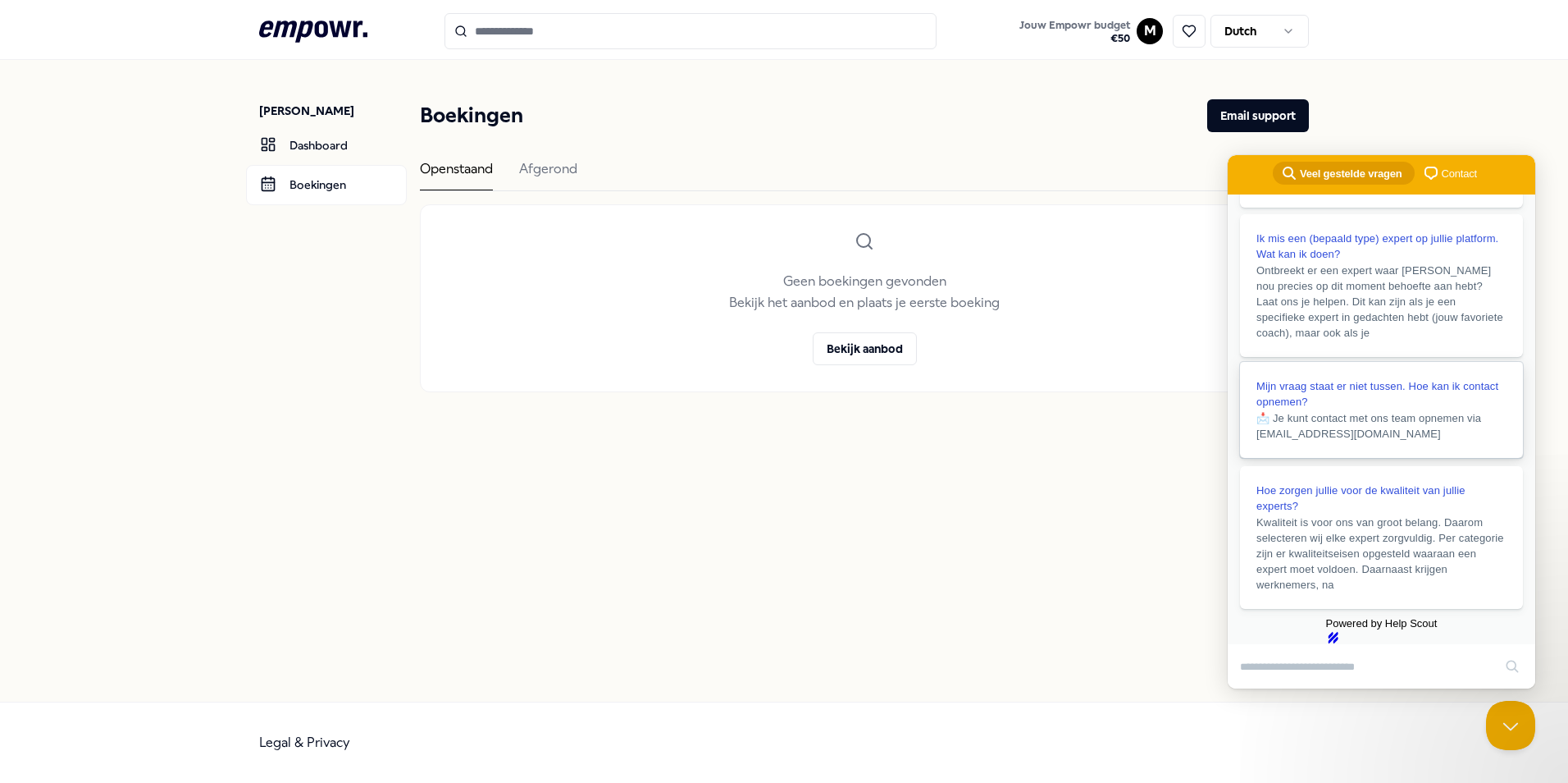
scroll to position [363, 0]
click at [1352, 483] on span "Hoe zorgen jullie voor de kwaliteit van jullie experts?" at bounding box center [1361, 497] width 209 height 28
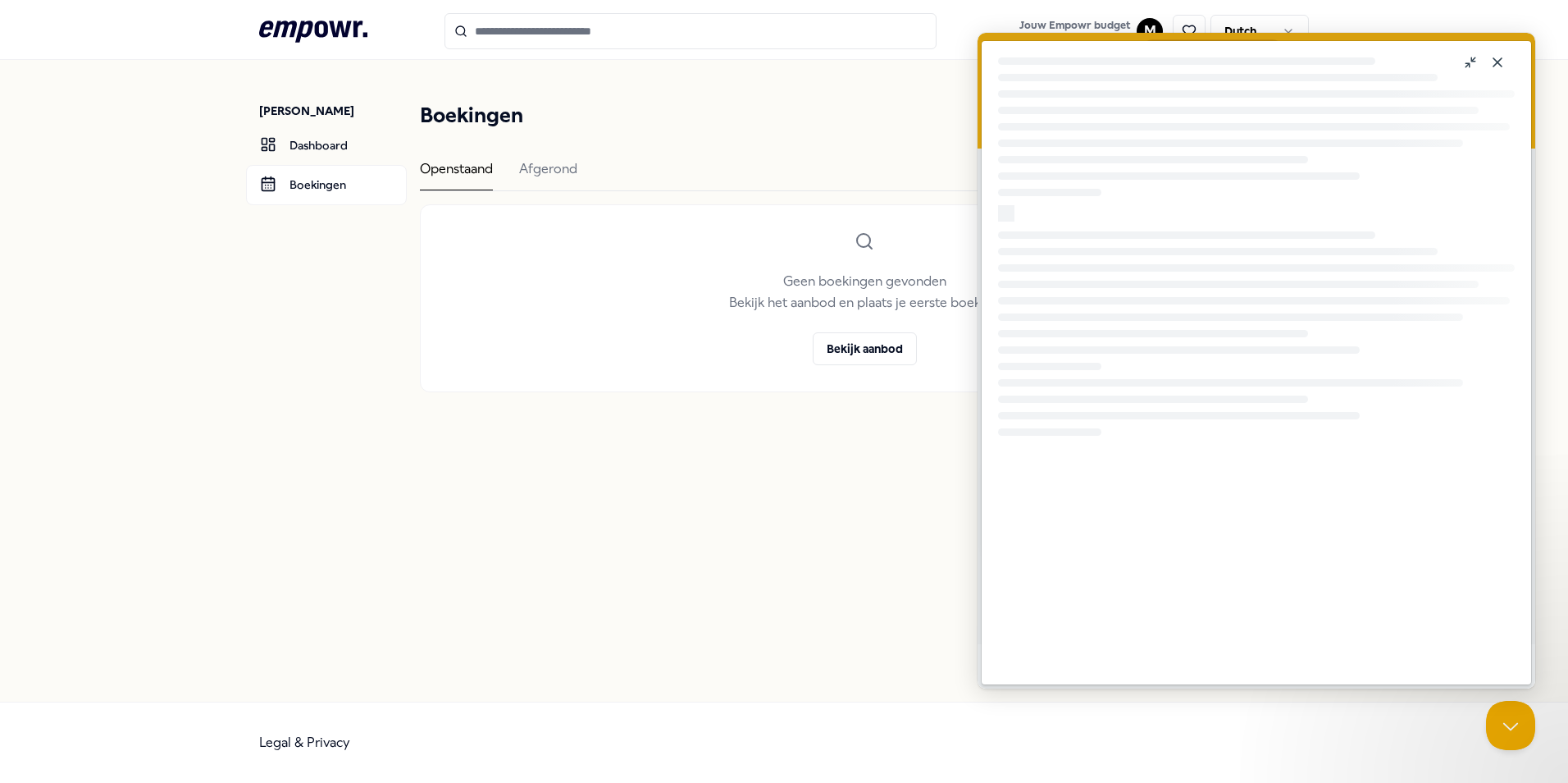
scroll to position [0, 0]
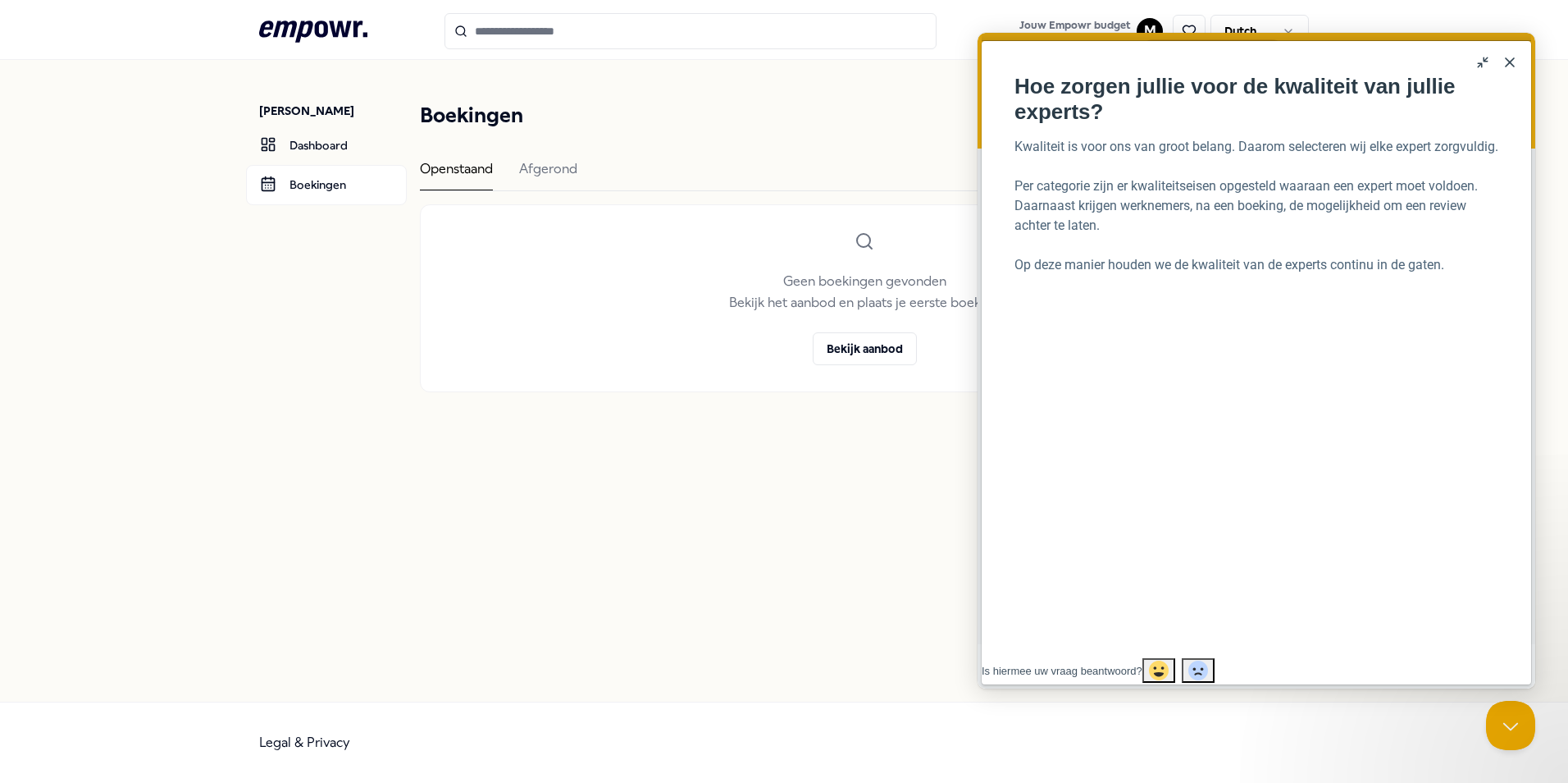
click at [1513, 58] on button "Close" at bounding box center [1510, 63] width 27 height 27
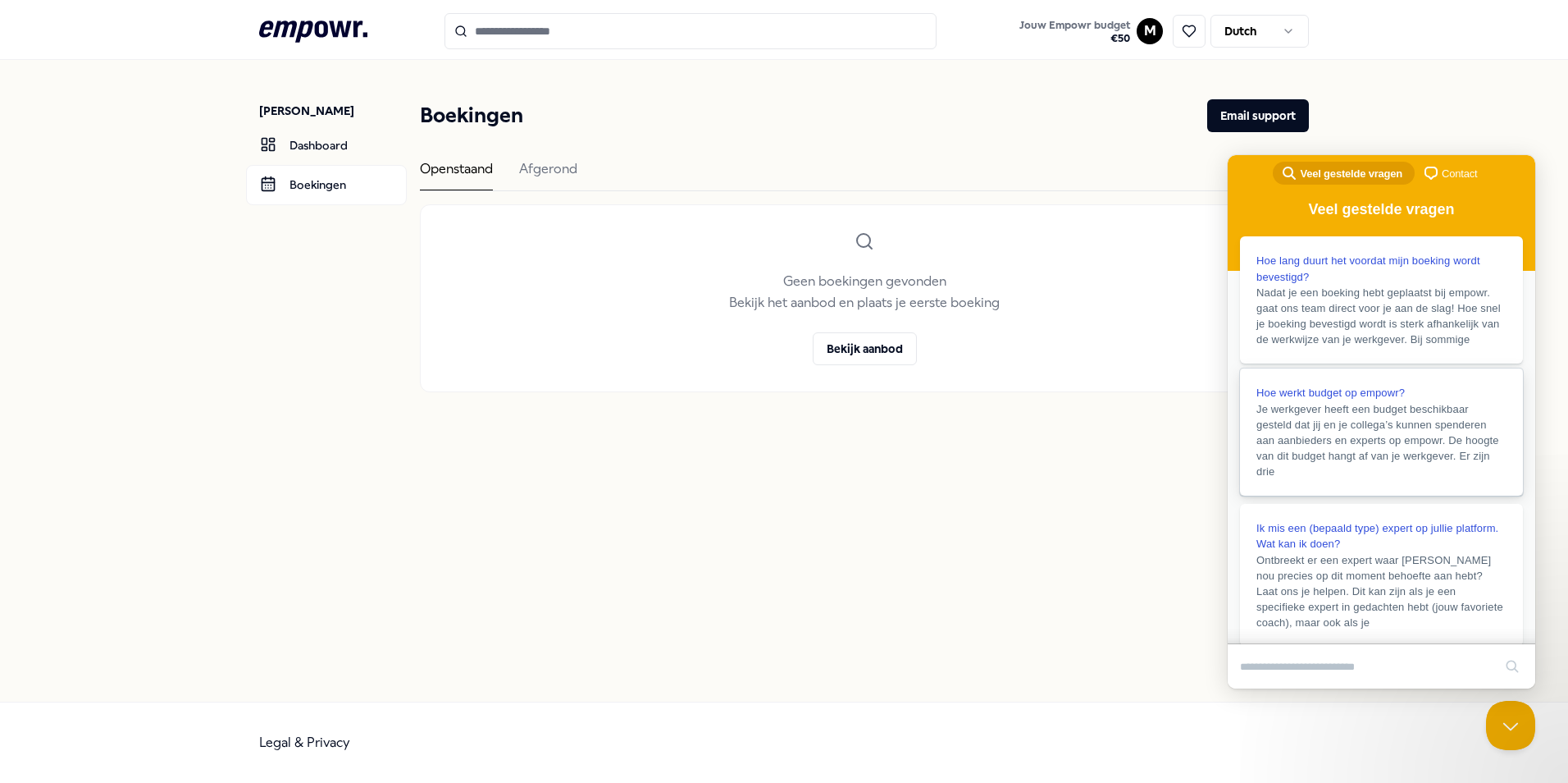
click at [1363, 422] on link "Hoe werkt budget op empowr? Je werkgever heeft een budget beschikbaar gesteld d…" at bounding box center [1382, 432] width 283 height 128
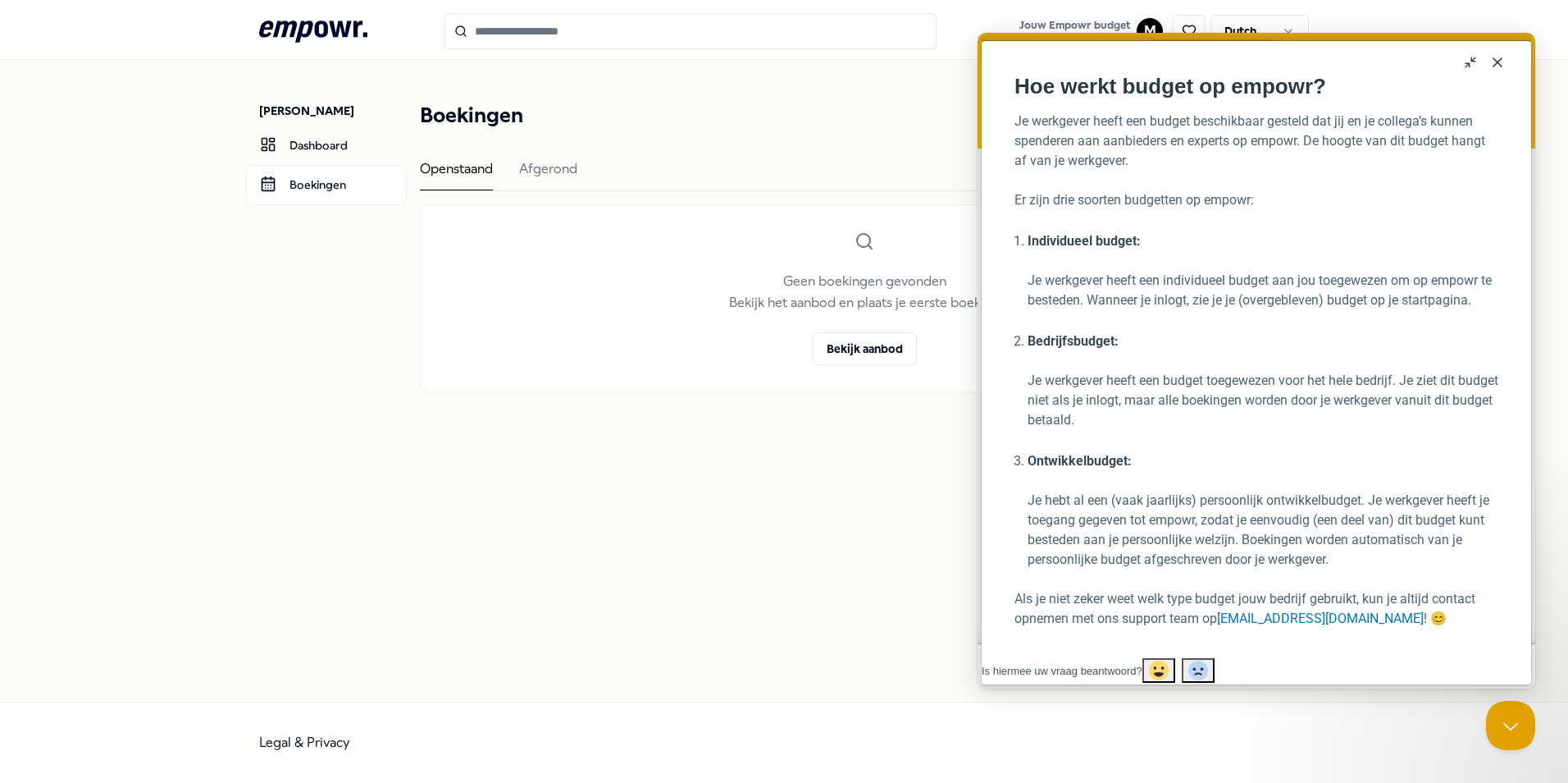
click at [1497, 65] on button "Close" at bounding box center [1498, 63] width 27 height 27
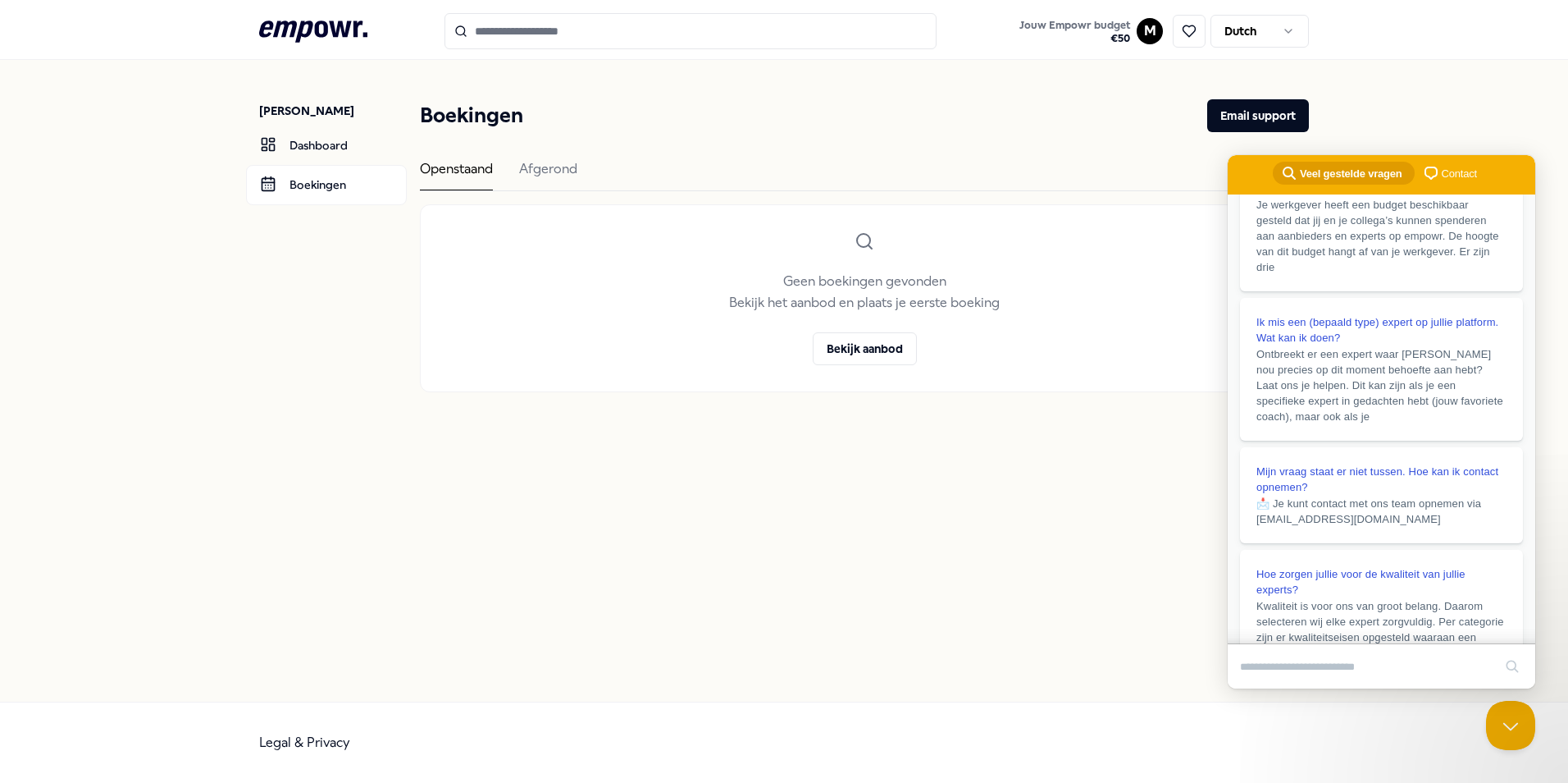
scroll to position [246, 0]
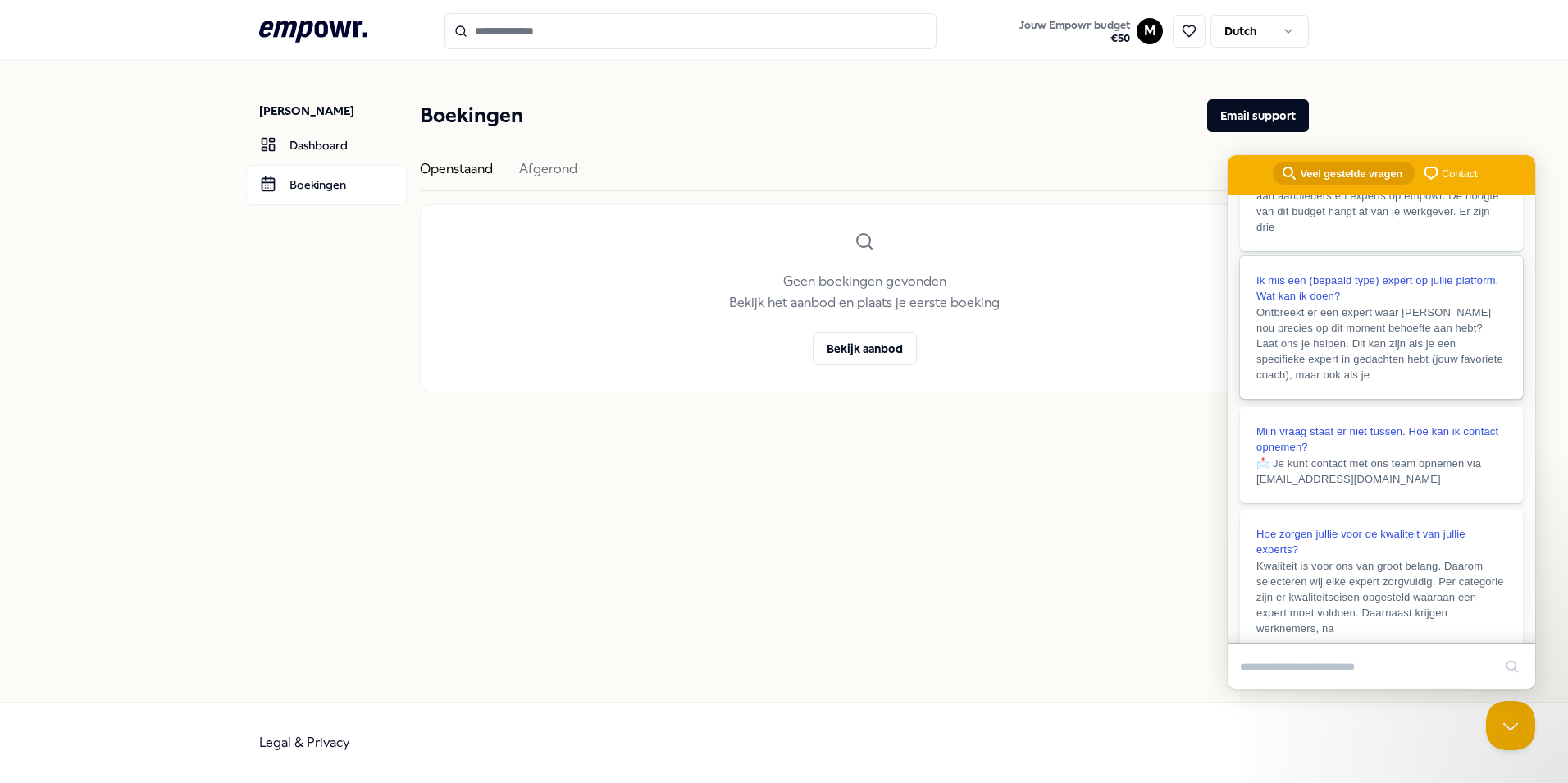
click at [1402, 301] on span "Ik mis een (bepaald type) expert op jullie platform. Wat kan ik doen?" at bounding box center [1377, 288] width 242 height 28
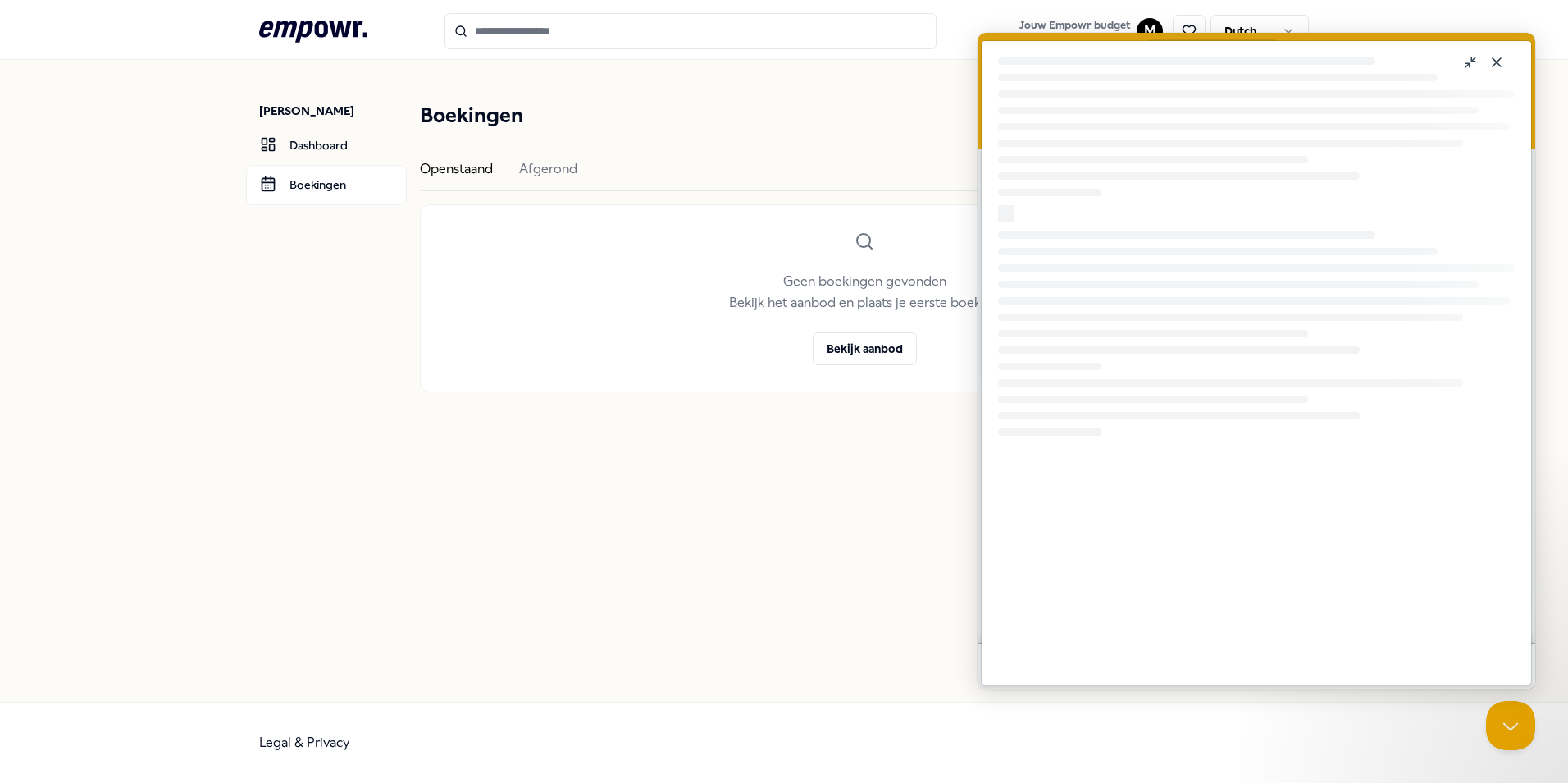
scroll to position [0, 0]
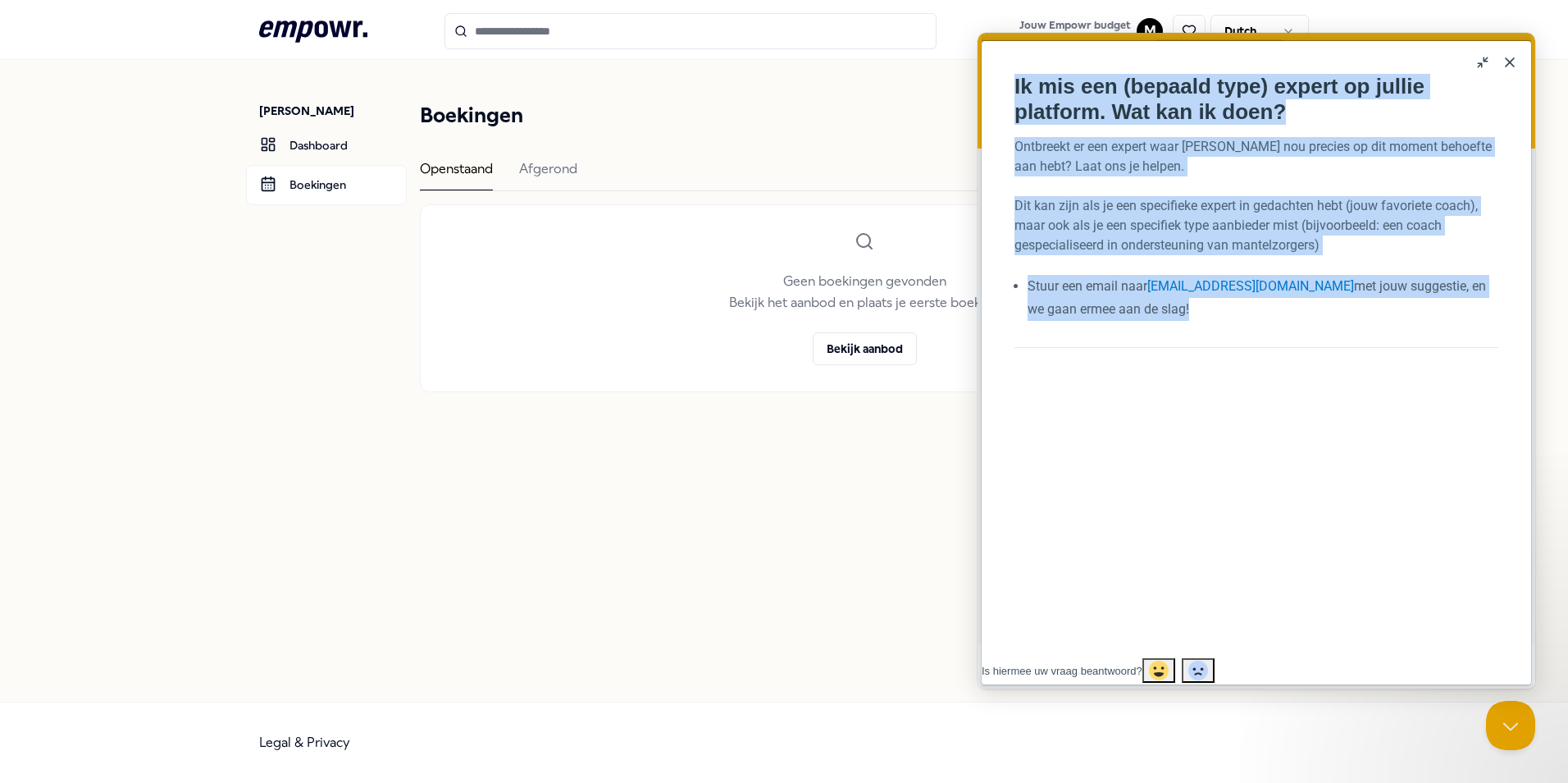
drag, startPoint x: 1147, startPoint y: 339, endPoint x: 1005, endPoint y: 66, distance: 307.7
click at [1005, 66] on div "Ik mis een (bepaald type) expert op jullie platform. Wat kan ik doen? Ik mis ee…" at bounding box center [1256, 349] width 517 height 584
copy article "Ik mis een (bepaald type) expert op jullie platform. Wat kan ik doen? Open in a…"
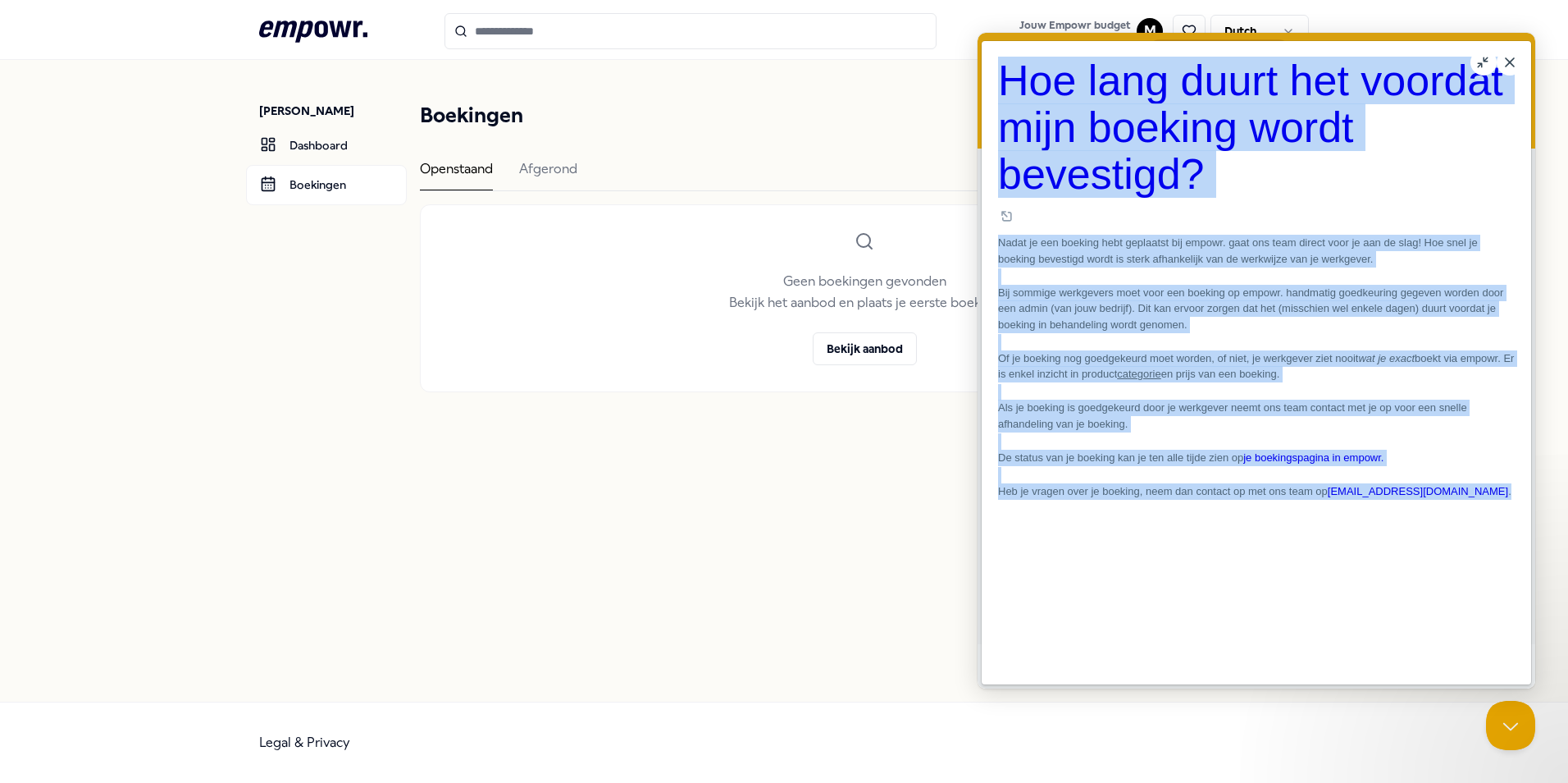
drag, startPoint x: 1003, startPoint y: 83, endPoint x: 1335, endPoint y: 546, distance: 569.7
click at [1335, 499] on div "Hoe lang duurt het voordat mijn boeking wordt bevestigd? Hoe lang duurt het voo…" at bounding box center [1256, 278] width 517 height 441
drag, startPoint x: 1335, startPoint y: 546, endPoint x: 1207, endPoint y: 415, distance: 183.2
copy article "Hoe lang duurt het voordat mijn boeking wordt bevestigd? Open in a new window N…"
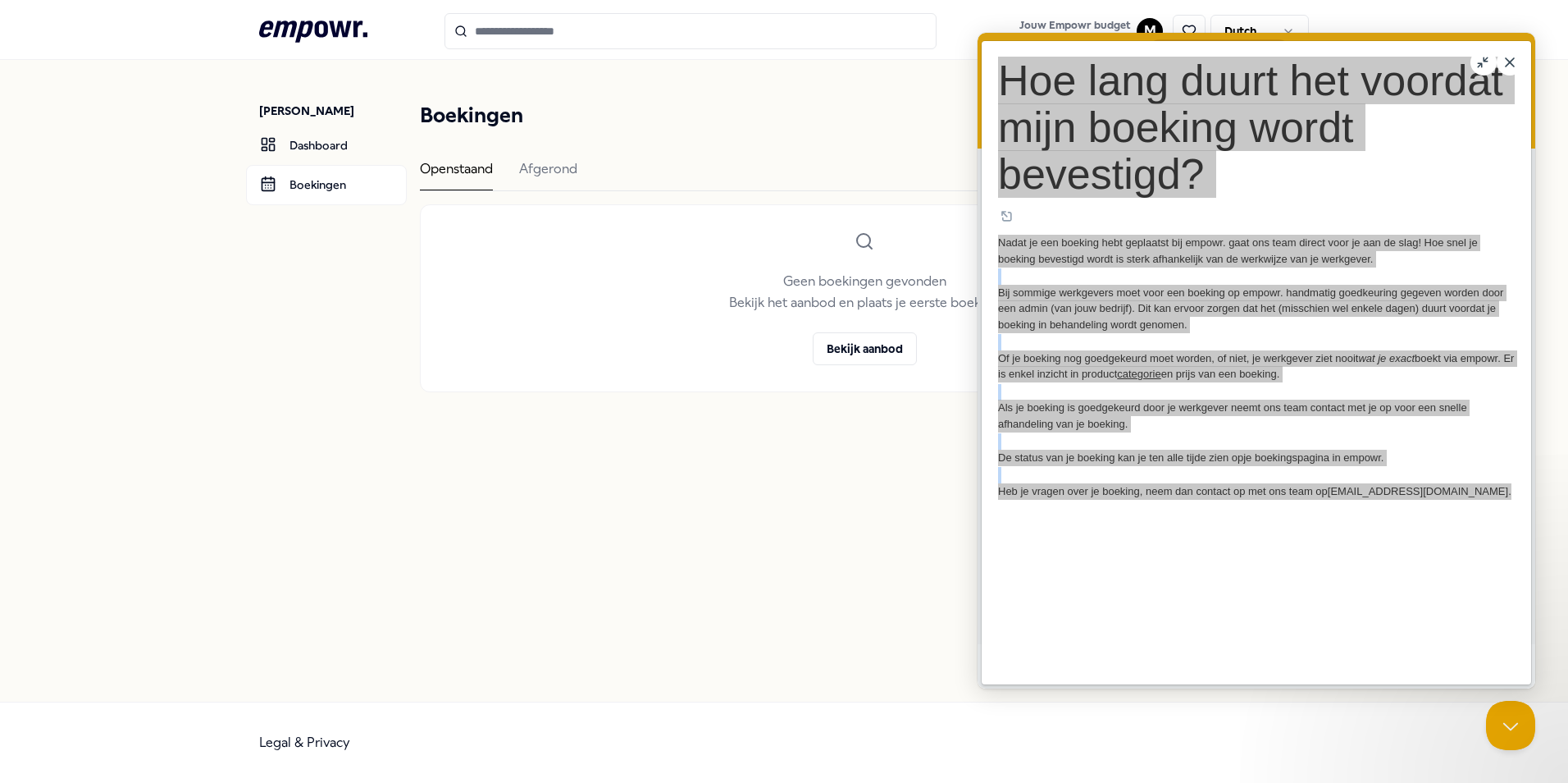
click at [271, 35] on icon ".empowr-logo_svg__cls-1{fill:#03032f}" at bounding box center [313, 32] width 108 height 30
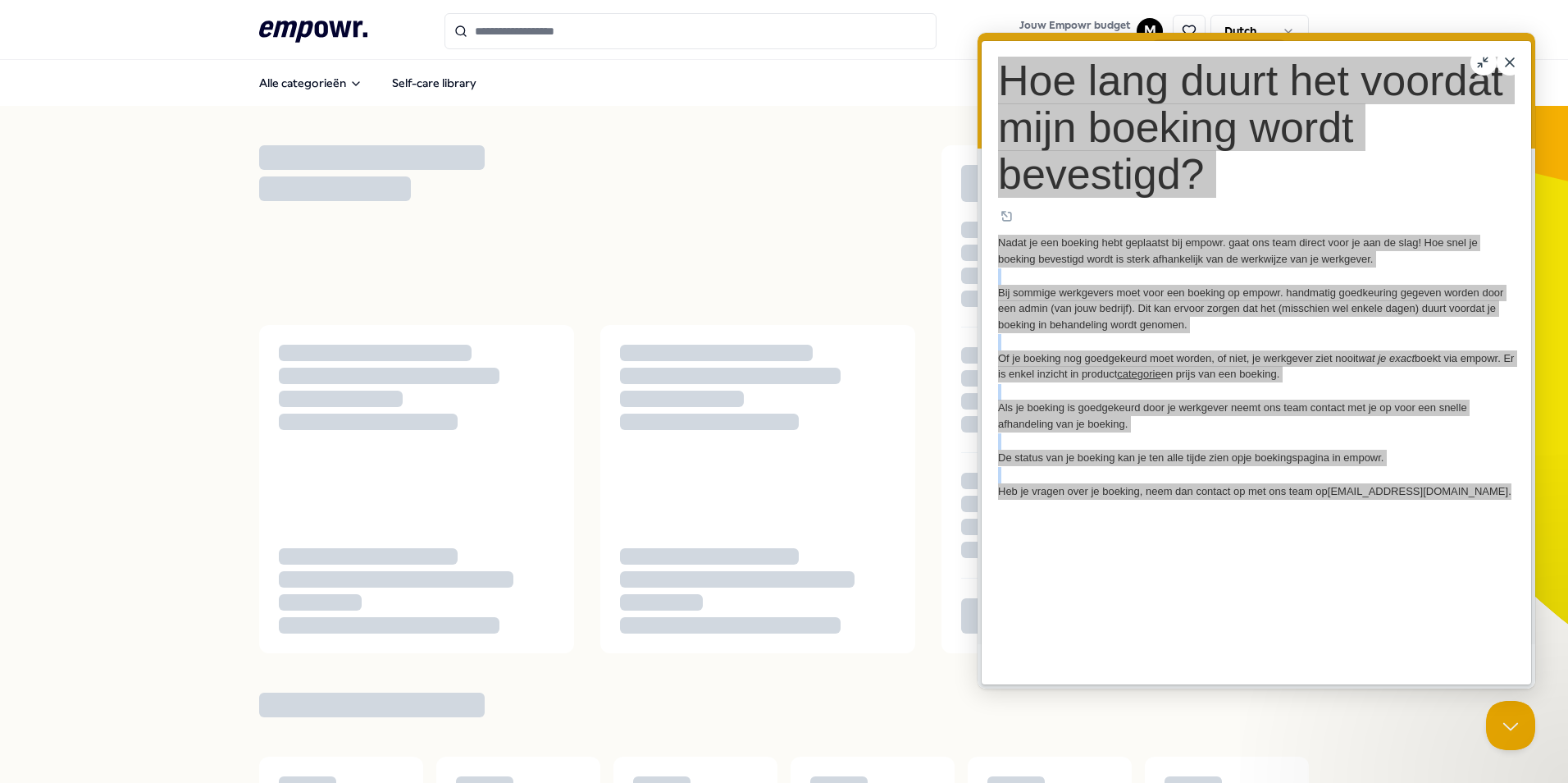
click at [271, 35] on icon ".empowr-logo_svg__cls-1{fill:#03032f}" at bounding box center [313, 32] width 108 height 30
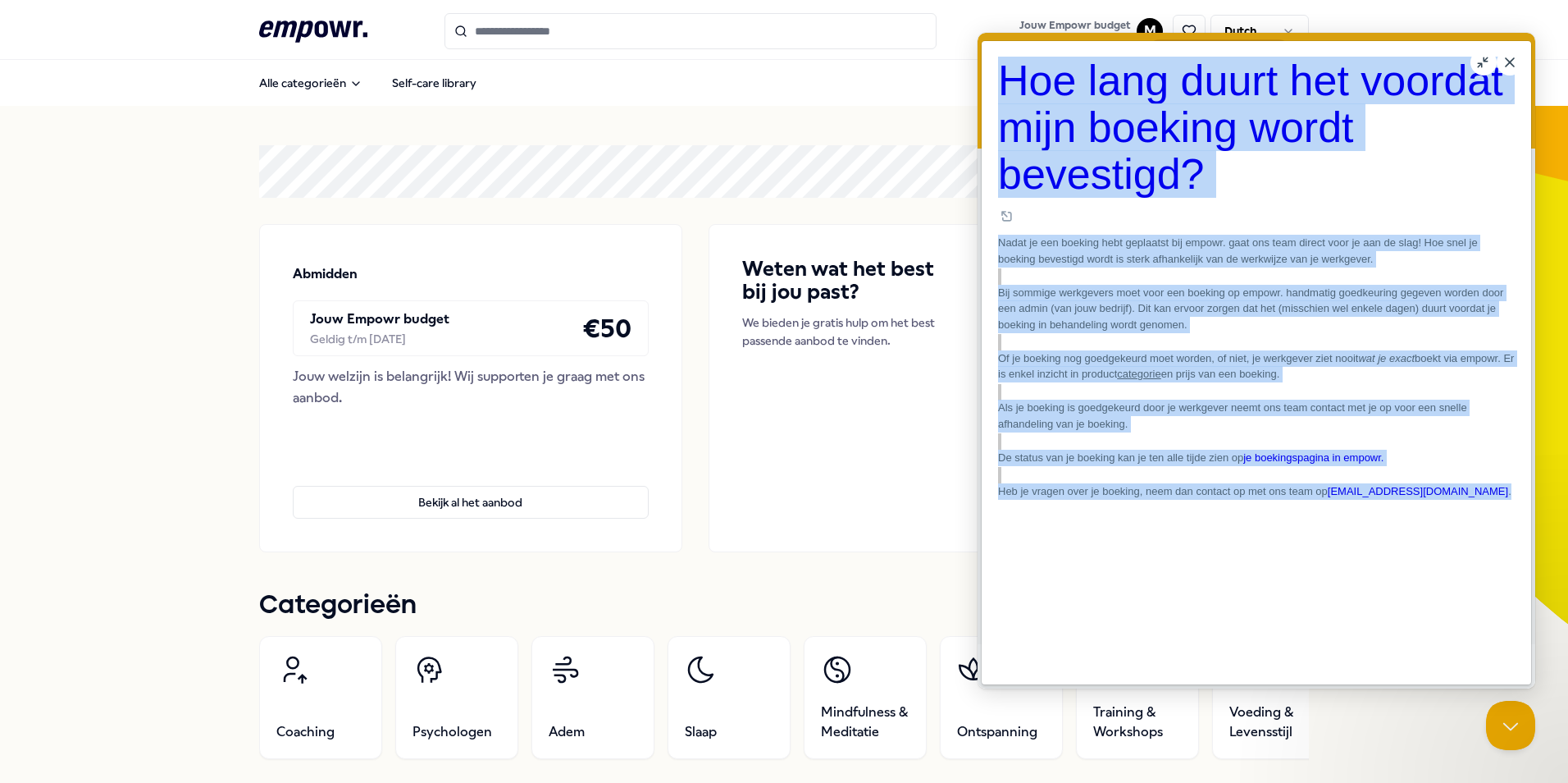
click at [1506, 59] on button "Close" at bounding box center [1510, 63] width 27 height 27
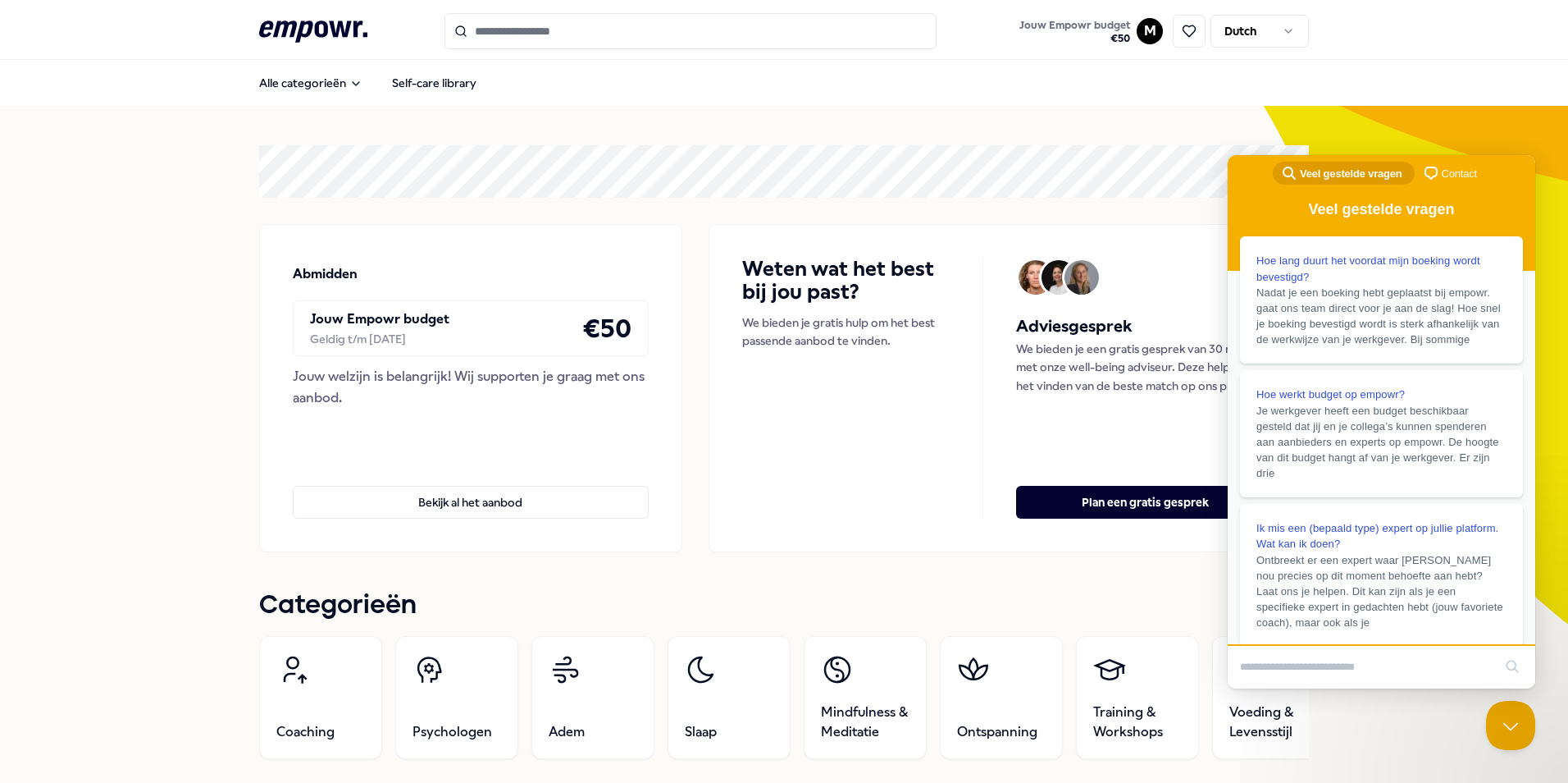
click at [262, 21] on icon at bounding box center [313, 31] width 108 height 21
click at [290, 26] on icon at bounding box center [313, 31] width 108 height 21
